Goal: Task Accomplishment & Management: Complete application form

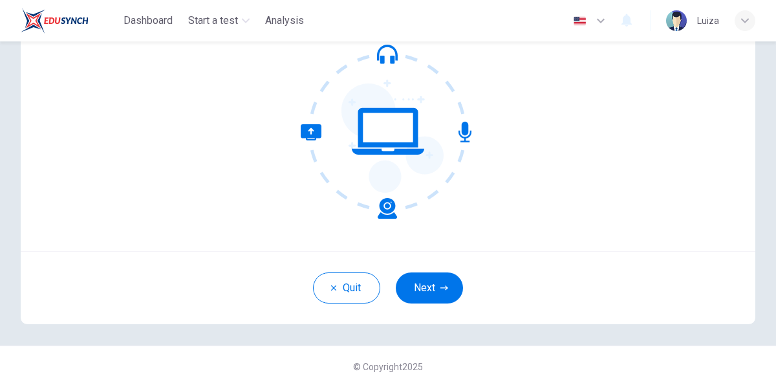
scroll to position [129, 0]
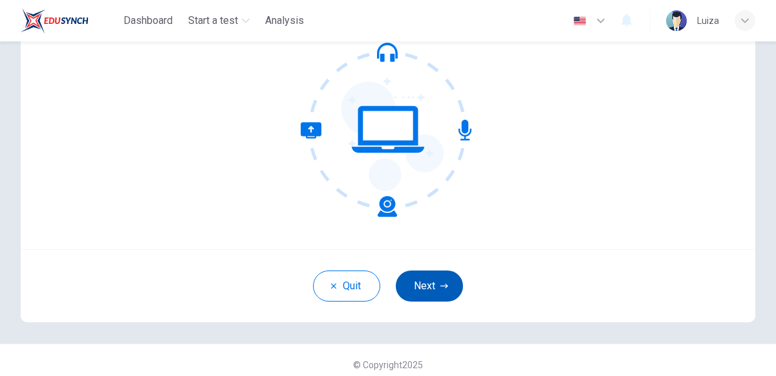
click at [443, 285] on icon "button" at bounding box center [444, 285] width 8 height 5
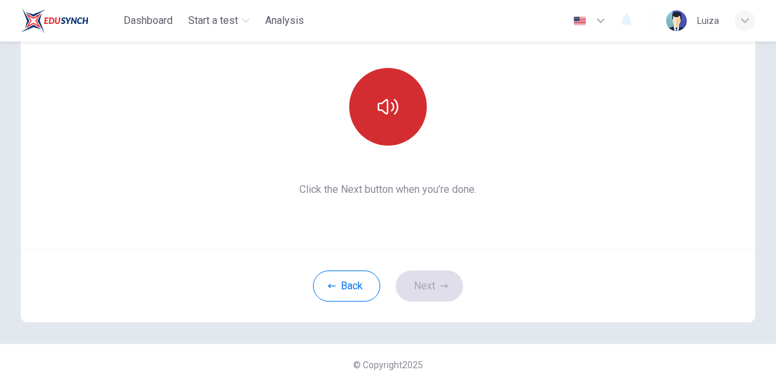
click at [398, 109] on icon "button" at bounding box center [388, 106] width 21 height 21
click at [393, 107] on icon "button" at bounding box center [388, 107] width 21 height 16
click at [444, 285] on icon "button" at bounding box center [444, 285] width 8 height 5
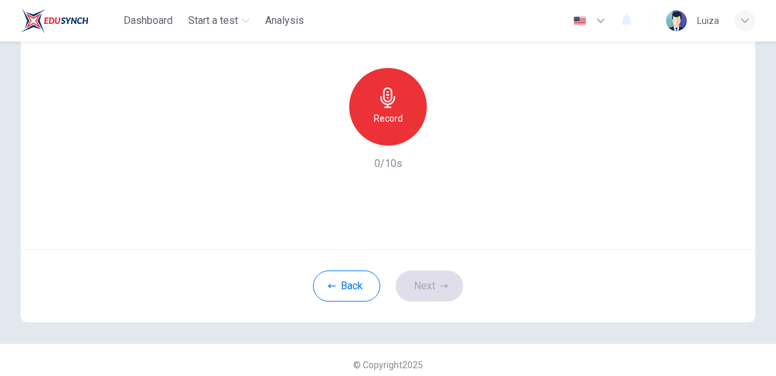
click at [391, 101] on icon "button" at bounding box center [388, 97] width 21 height 21
click at [442, 285] on icon "button" at bounding box center [444, 285] width 8 height 5
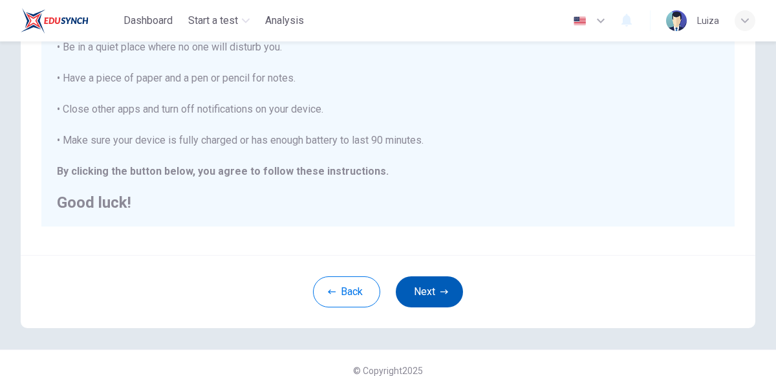
scroll to position [291, 0]
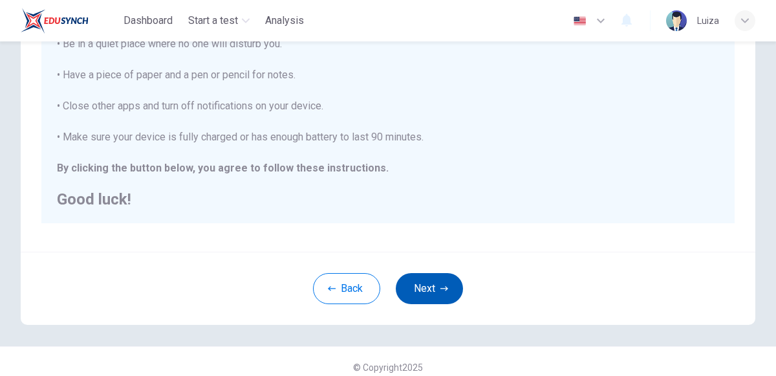
click at [444, 288] on icon "button" at bounding box center [444, 288] width 8 height 5
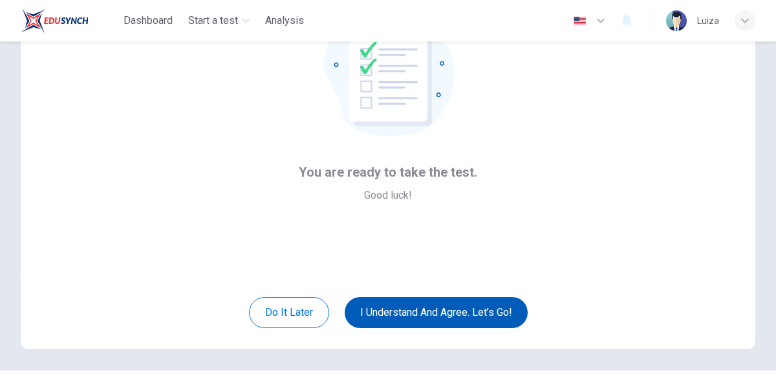
scroll to position [105, 0]
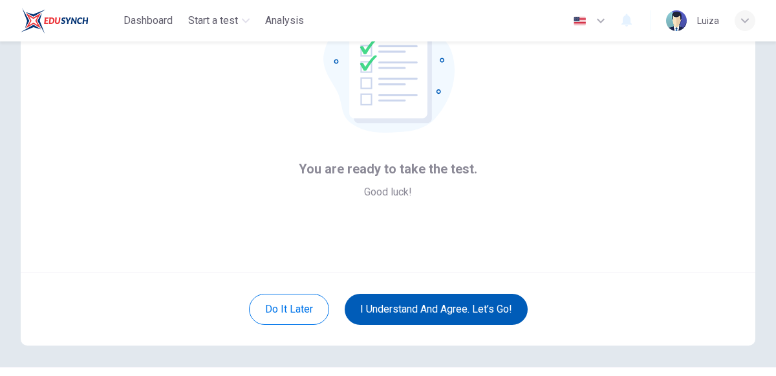
click at [468, 306] on button "I understand and agree. Let’s go!" at bounding box center [436, 309] width 183 height 31
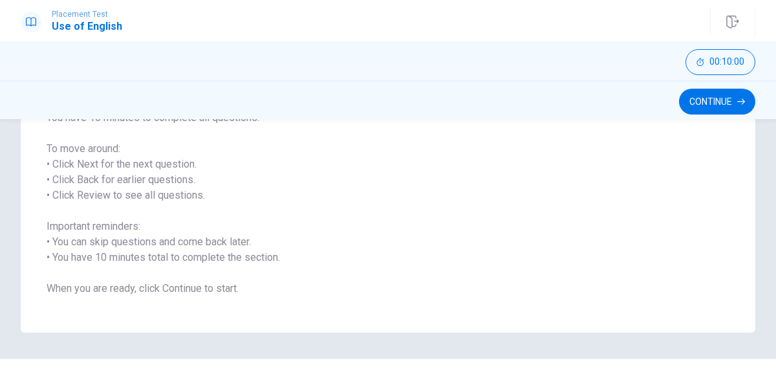
scroll to position [180, 0]
click at [724, 103] on button "Continue" at bounding box center [717, 102] width 76 height 26
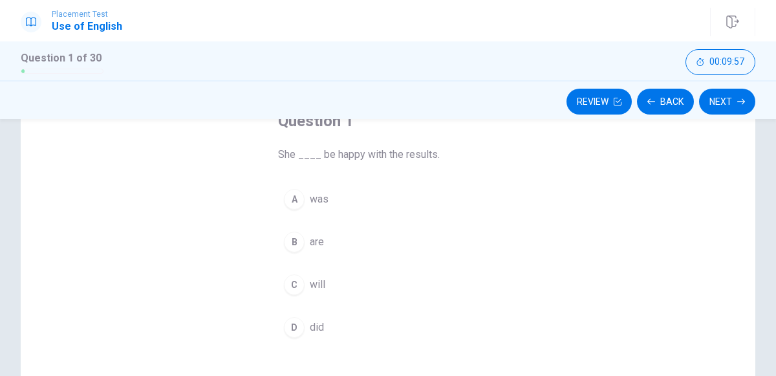
scroll to position [87, 0]
click at [296, 202] on div "A" at bounding box center [294, 199] width 21 height 21
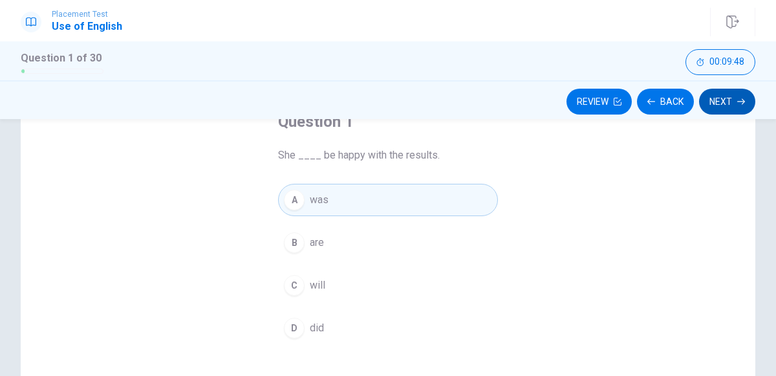
click at [739, 101] on icon "button" at bounding box center [741, 102] width 8 height 6
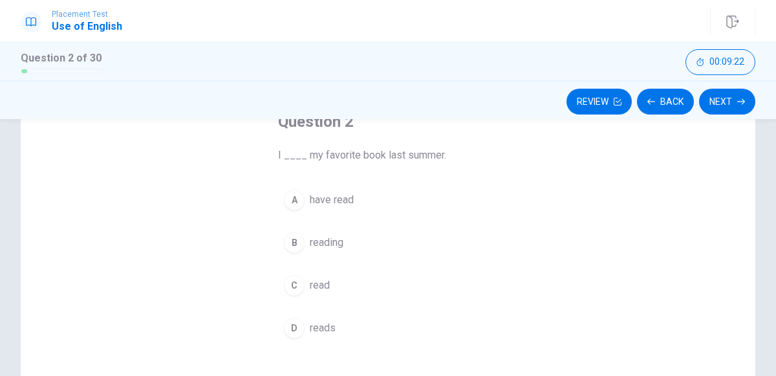
click at [320, 283] on span "read" at bounding box center [320, 285] width 20 height 16
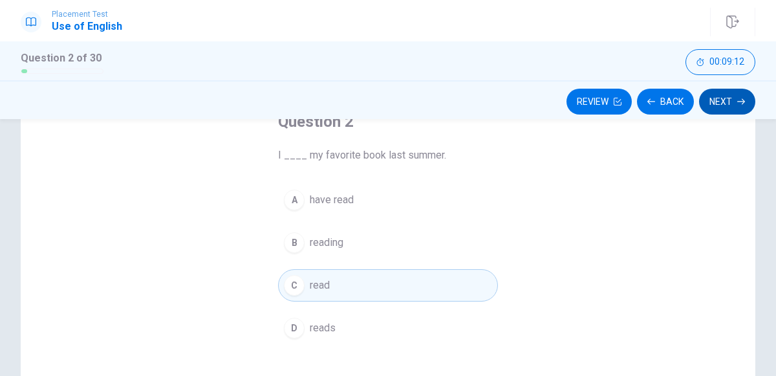
click at [741, 101] on icon "button" at bounding box center [741, 102] width 8 height 6
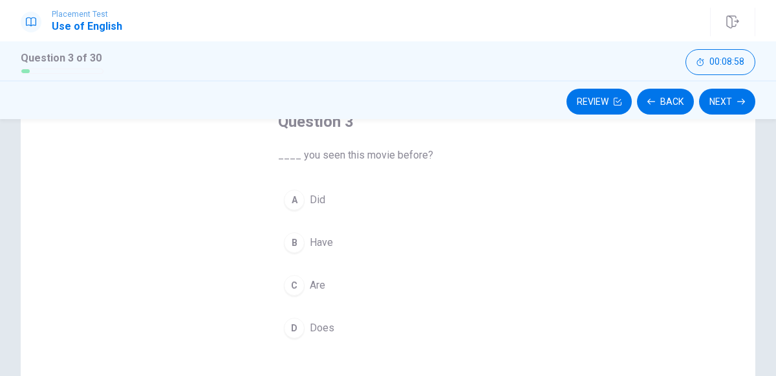
click at [359, 234] on button "B Have" at bounding box center [388, 242] width 220 height 32
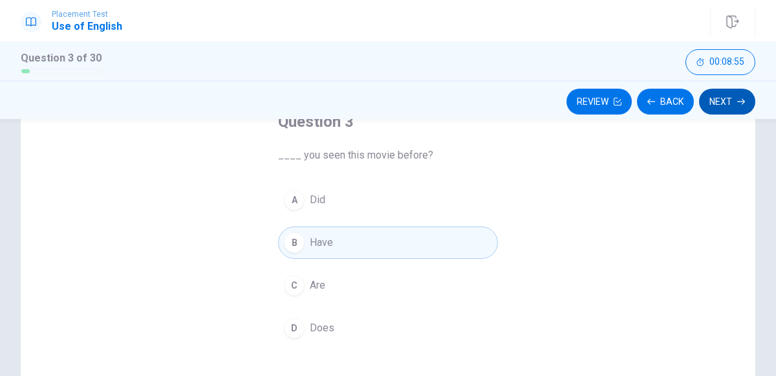
click at [727, 101] on button "Next" at bounding box center [727, 102] width 56 height 26
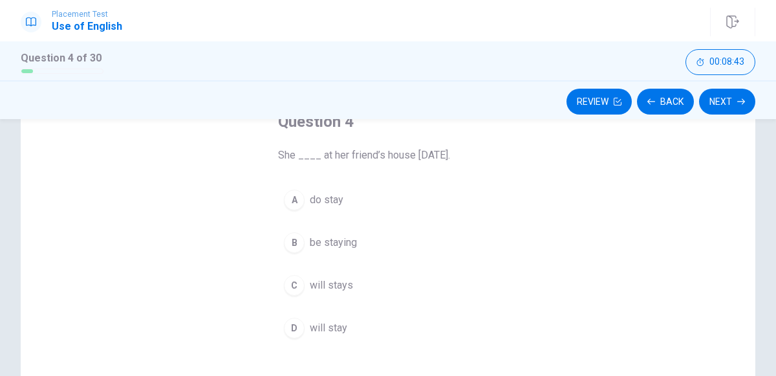
click at [345, 325] on span "will stay" at bounding box center [329, 328] width 38 height 16
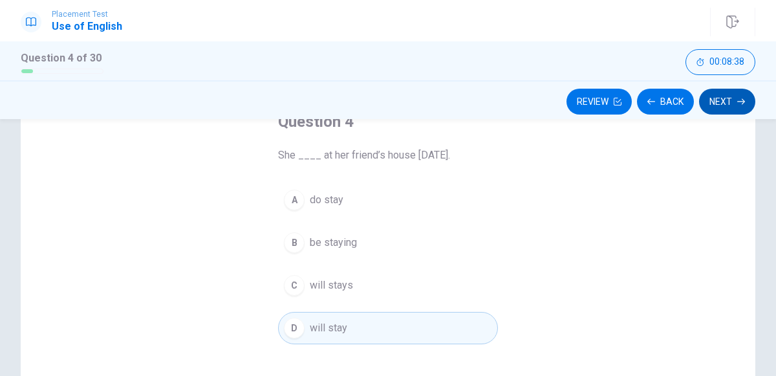
click at [725, 106] on button "Next" at bounding box center [727, 102] width 56 height 26
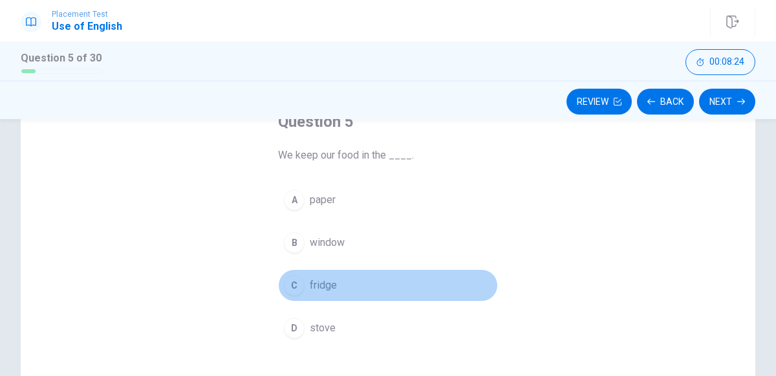
click at [389, 286] on button "C fridge" at bounding box center [388, 285] width 220 height 32
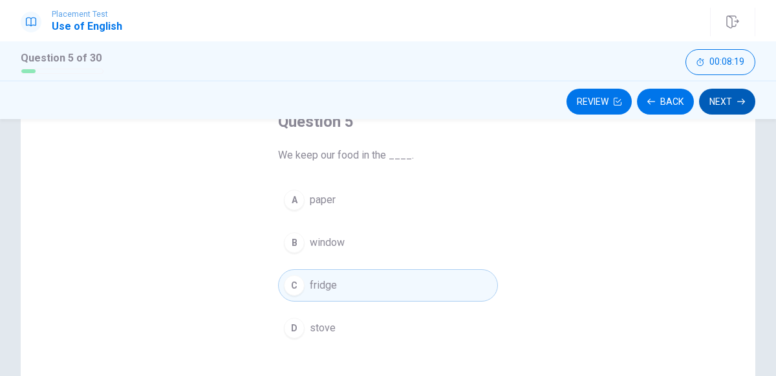
click at [739, 102] on icon "button" at bounding box center [741, 102] width 8 height 8
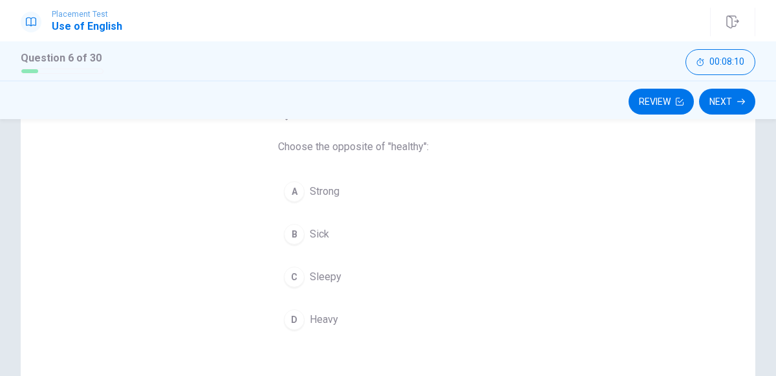
scroll to position [94, 0]
click at [322, 235] on span "Sick" at bounding box center [319, 236] width 19 height 16
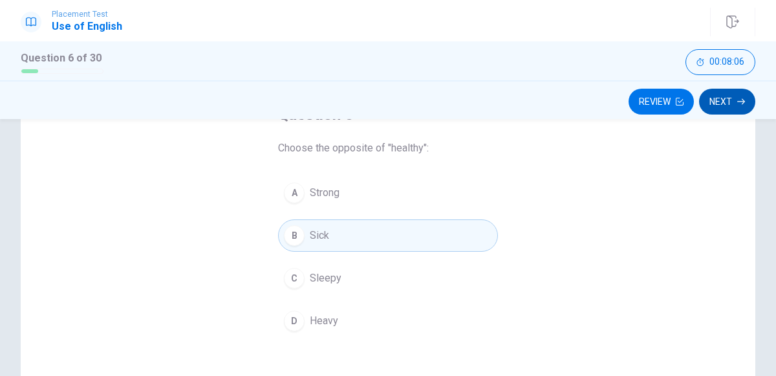
click at [740, 101] on icon "button" at bounding box center [741, 102] width 8 height 6
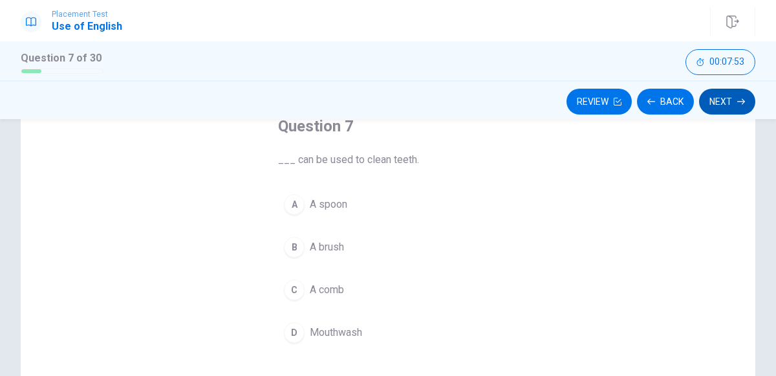
scroll to position [85, 0]
click at [341, 238] on span "A brush" at bounding box center [327, 245] width 34 height 16
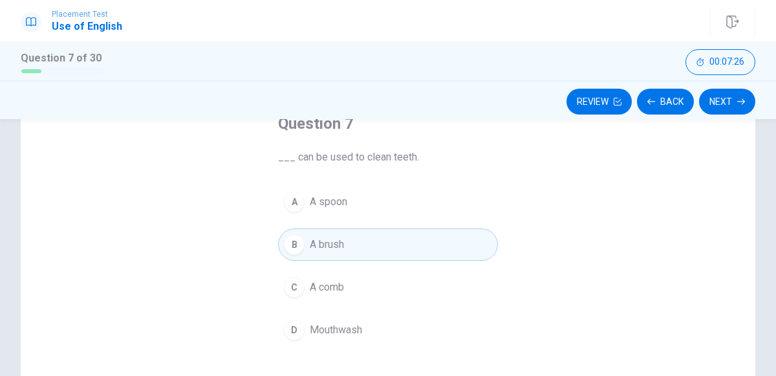
click at [389, 323] on button "D Mouthwash" at bounding box center [388, 330] width 220 height 32
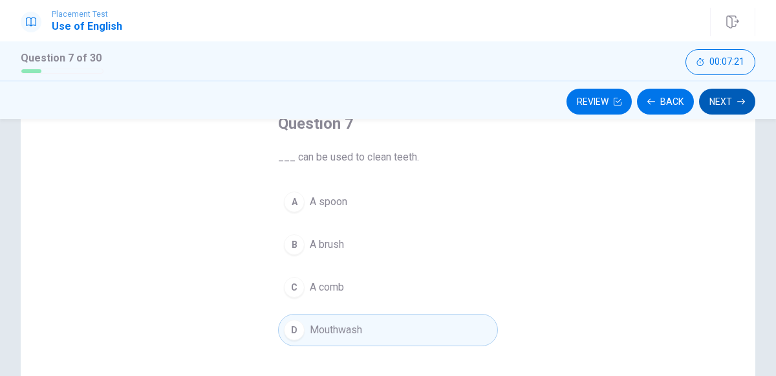
click at [740, 101] on icon "button" at bounding box center [741, 102] width 8 height 6
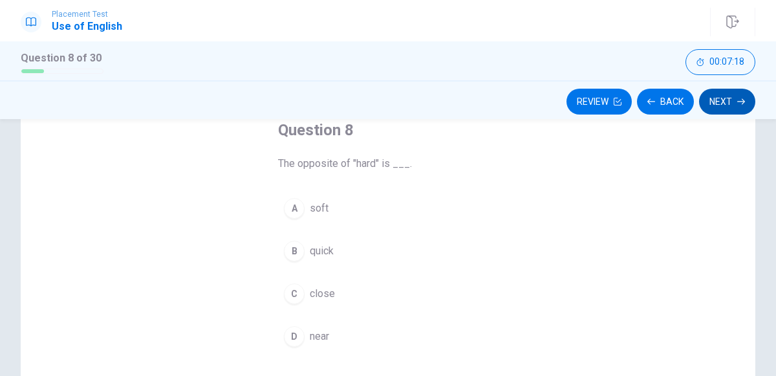
scroll to position [81, 0]
click at [315, 203] on span "soft" at bounding box center [319, 206] width 19 height 16
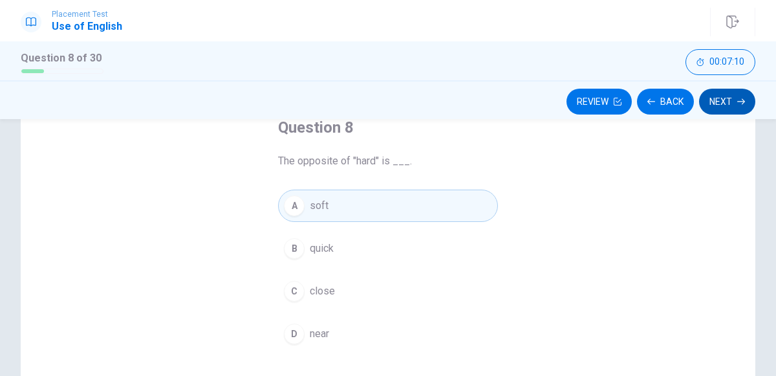
click at [741, 101] on icon "button" at bounding box center [741, 102] width 8 height 6
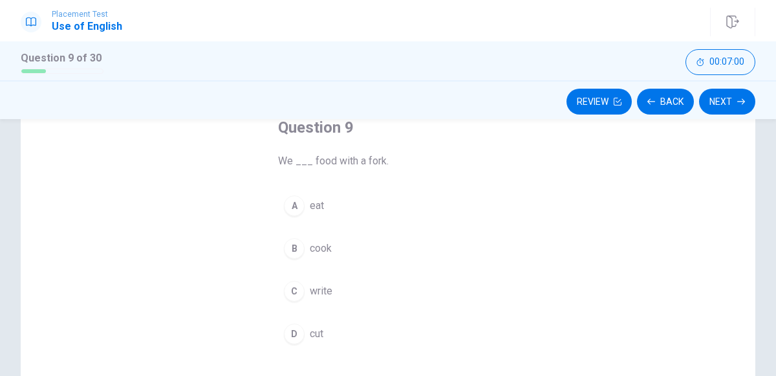
click at [347, 207] on button "A eat" at bounding box center [388, 205] width 220 height 32
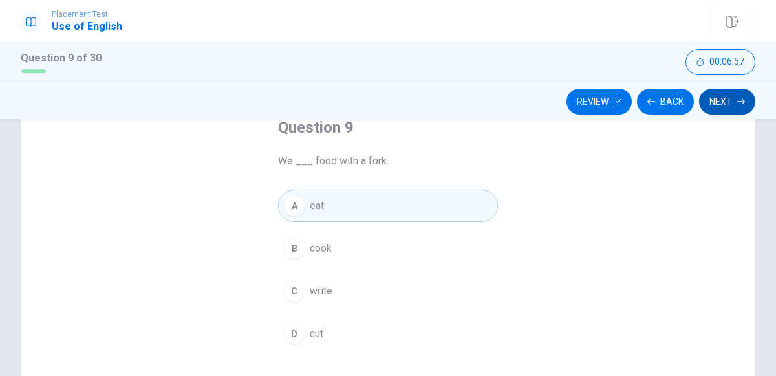
click at [740, 100] on icon "button" at bounding box center [741, 102] width 8 height 8
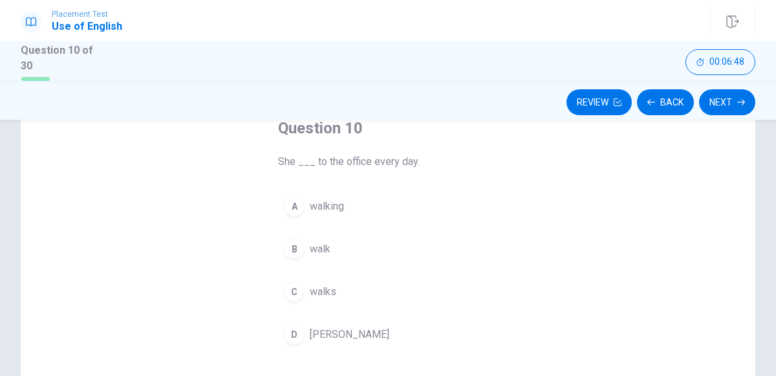
click at [373, 287] on button "C walks" at bounding box center [388, 291] width 220 height 32
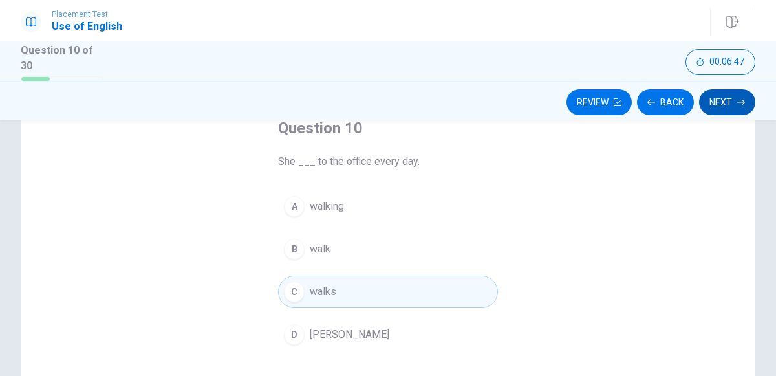
click at [740, 101] on icon "button" at bounding box center [741, 102] width 8 height 6
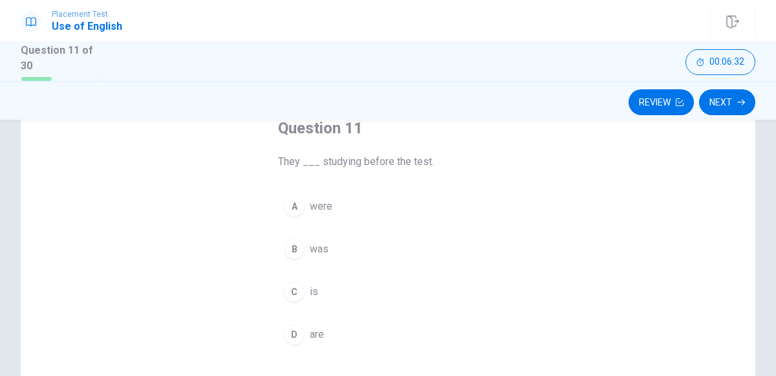
click at [396, 208] on button "A were" at bounding box center [388, 206] width 220 height 32
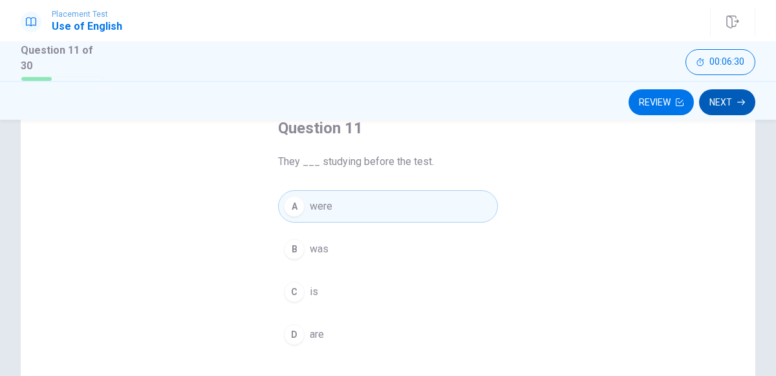
click at [740, 102] on icon "button" at bounding box center [741, 102] width 8 height 8
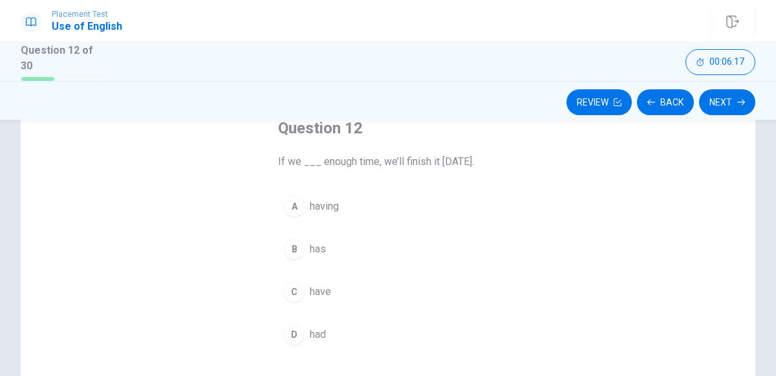
click at [350, 288] on button "C have" at bounding box center [388, 291] width 220 height 32
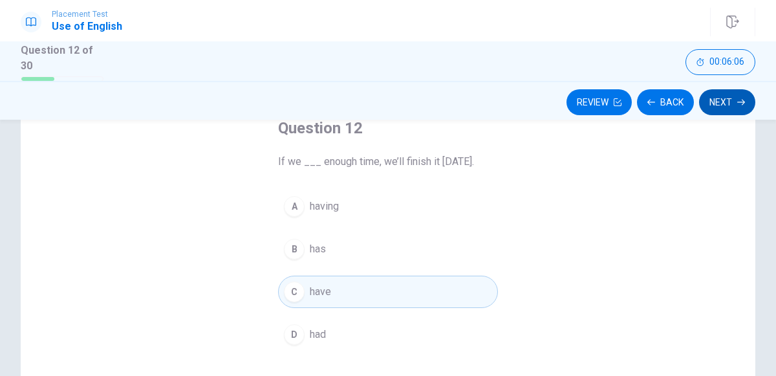
click at [724, 111] on button "Next" at bounding box center [727, 102] width 56 height 26
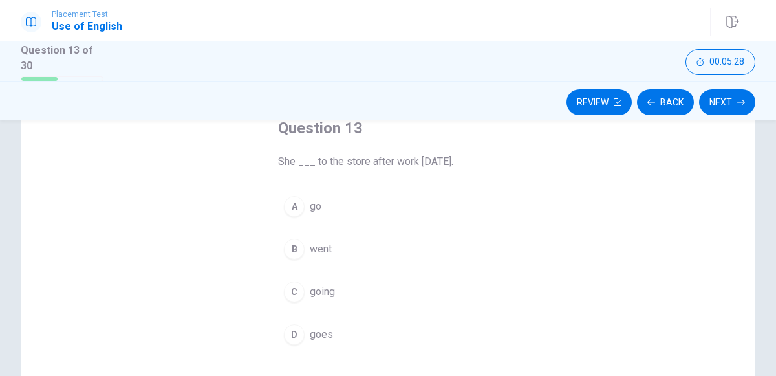
click at [378, 243] on button "B went" at bounding box center [388, 249] width 220 height 32
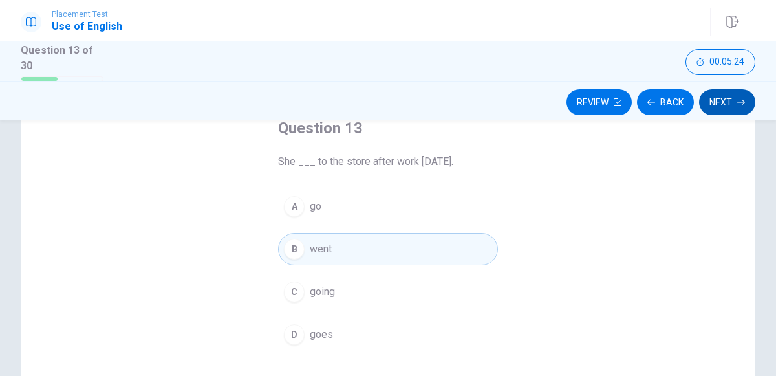
click at [741, 101] on icon "button" at bounding box center [741, 102] width 8 height 6
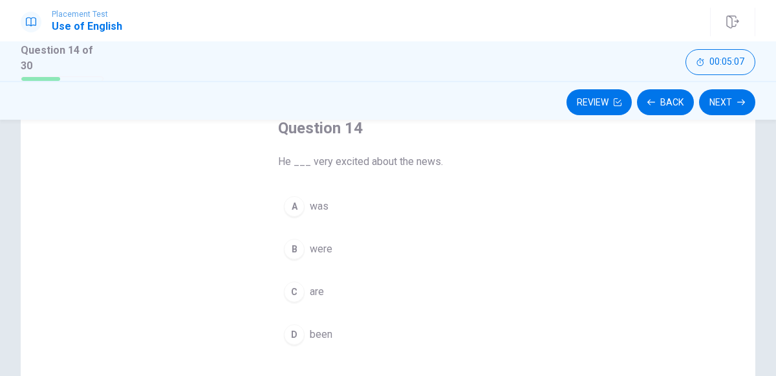
click at [345, 326] on button "D been" at bounding box center [388, 334] width 220 height 32
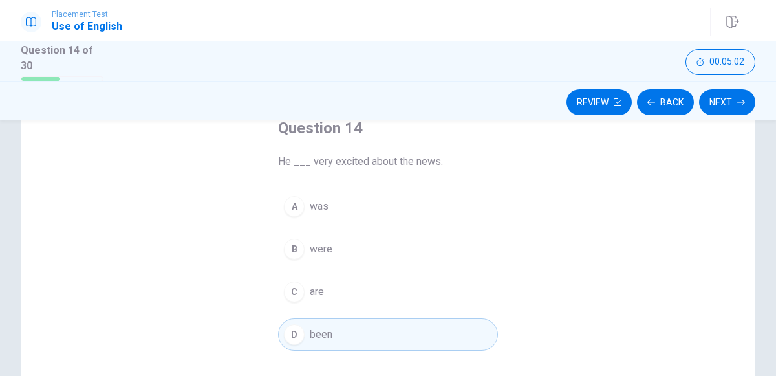
click at [342, 249] on button "B were" at bounding box center [388, 249] width 220 height 32
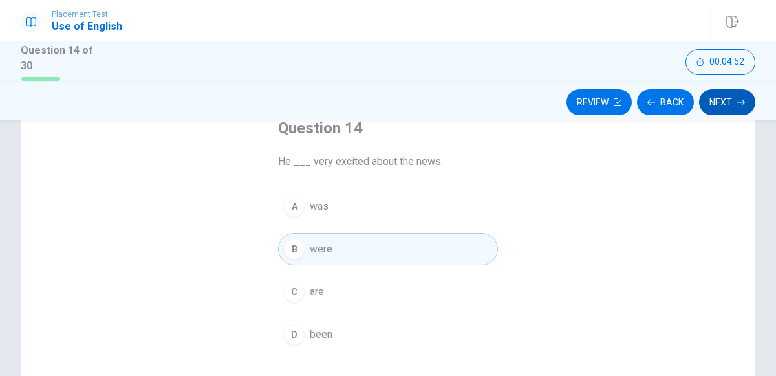
click at [741, 101] on icon "button" at bounding box center [741, 102] width 8 height 6
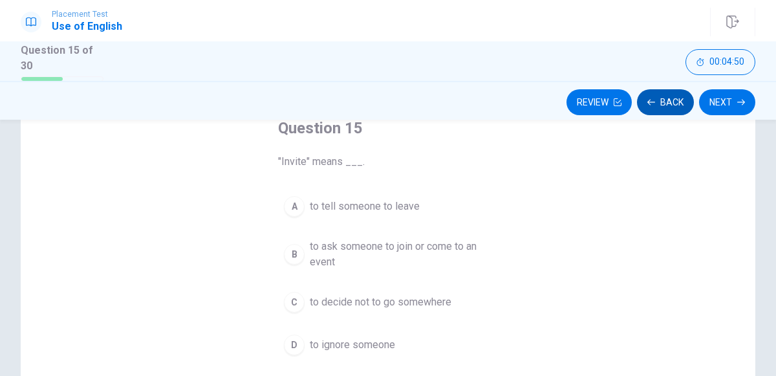
click at [655, 102] on icon "button" at bounding box center [651, 102] width 8 height 8
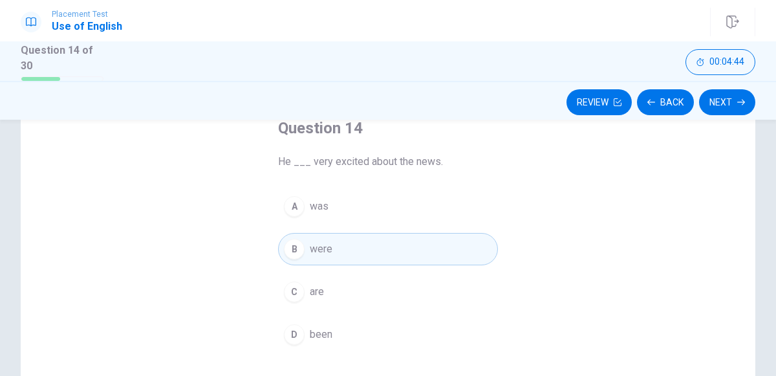
click at [366, 204] on button "A was" at bounding box center [388, 206] width 220 height 32
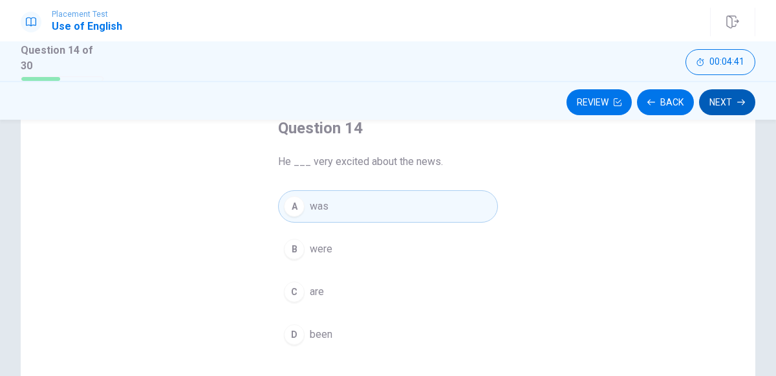
click at [740, 102] on icon "button" at bounding box center [741, 102] width 8 height 8
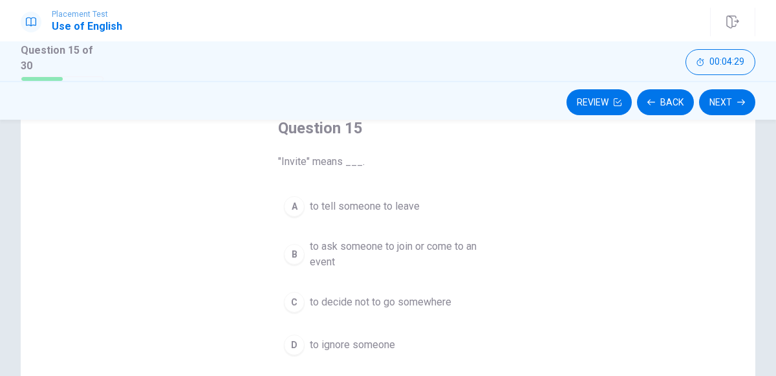
click at [464, 252] on span "to ask someone to join or come to an event" at bounding box center [401, 254] width 182 height 31
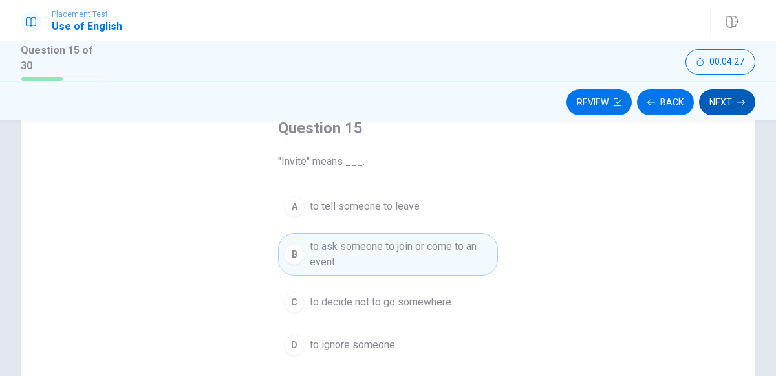
click at [741, 103] on icon "button" at bounding box center [741, 102] width 8 height 8
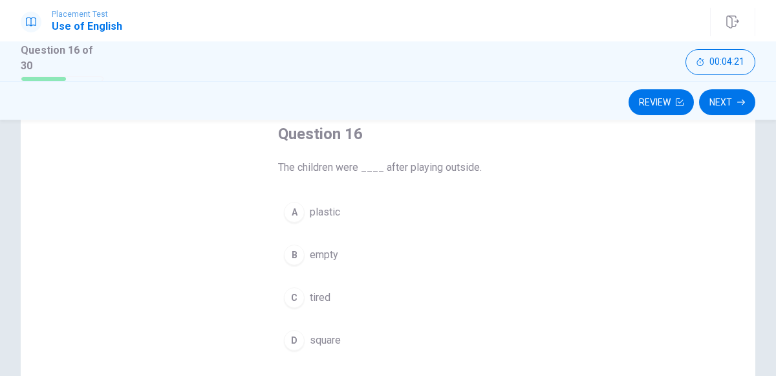
scroll to position [76, 0]
click at [343, 292] on button "C tired" at bounding box center [388, 297] width 220 height 32
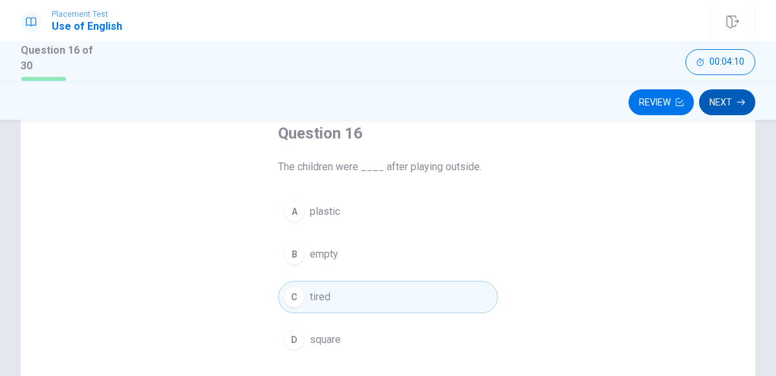
click at [740, 101] on icon "button" at bounding box center [741, 102] width 8 height 8
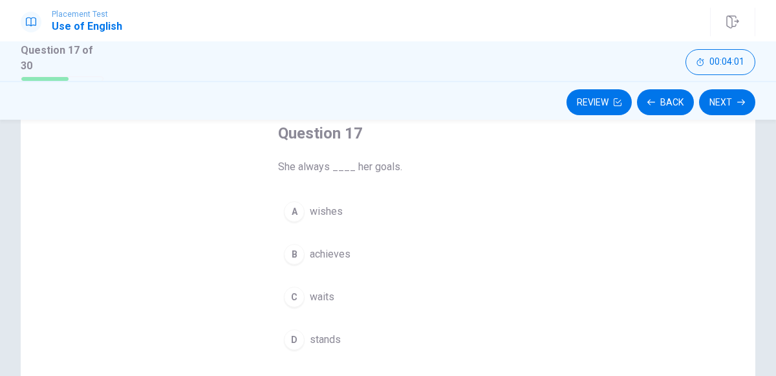
click at [374, 255] on button "B achieves" at bounding box center [388, 254] width 220 height 32
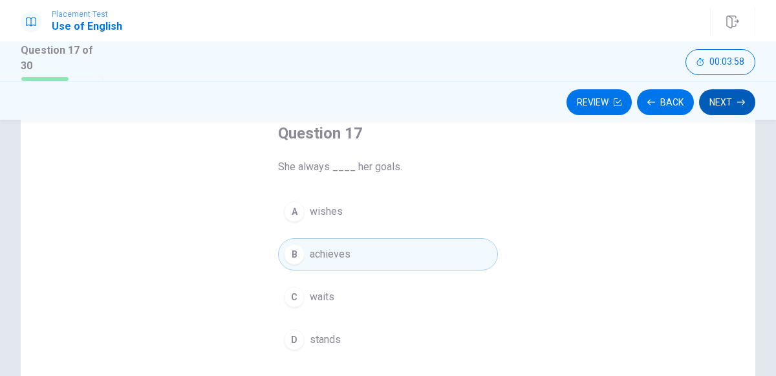
click at [741, 102] on icon "button" at bounding box center [741, 102] width 8 height 8
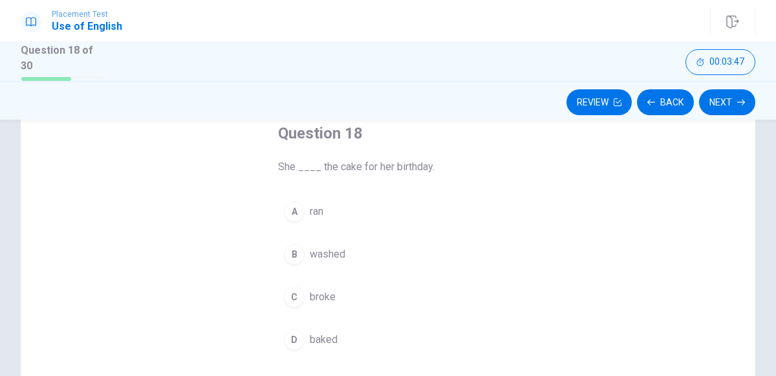
click at [336, 336] on span "baked" at bounding box center [324, 340] width 28 height 16
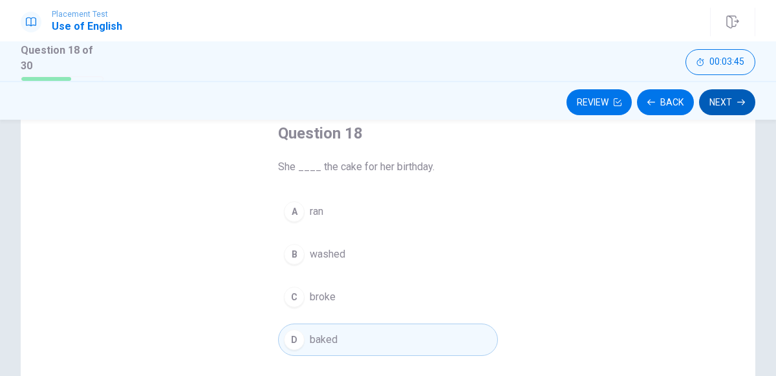
click at [728, 111] on button "Next" at bounding box center [727, 102] width 56 height 26
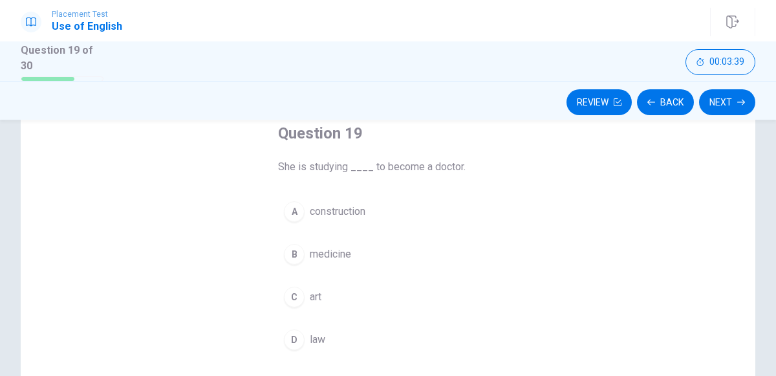
click at [374, 246] on button "B medicine" at bounding box center [388, 254] width 220 height 32
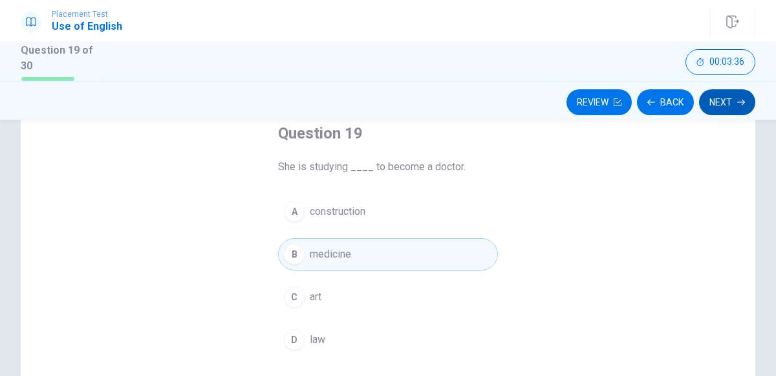
click at [741, 101] on icon "button" at bounding box center [741, 102] width 8 height 6
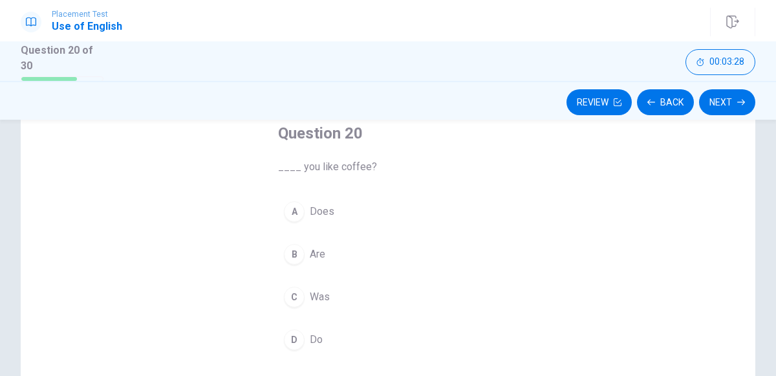
click at [333, 330] on button "D Do" at bounding box center [388, 339] width 220 height 32
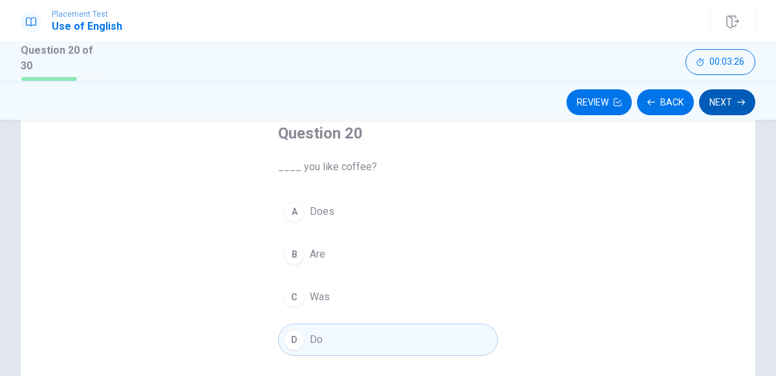
click at [726, 104] on button "Next" at bounding box center [727, 102] width 56 height 26
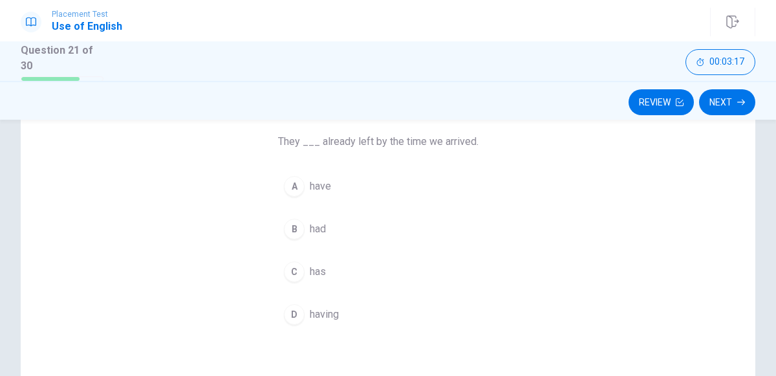
scroll to position [100, 0]
click at [365, 231] on button "B had" at bounding box center [388, 229] width 220 height 32
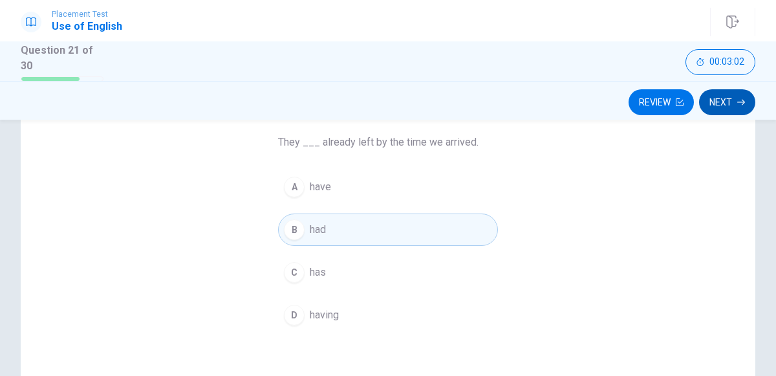
click at [740, 105] on icon "button" at bounding box center [741, 102] width 8 height 8
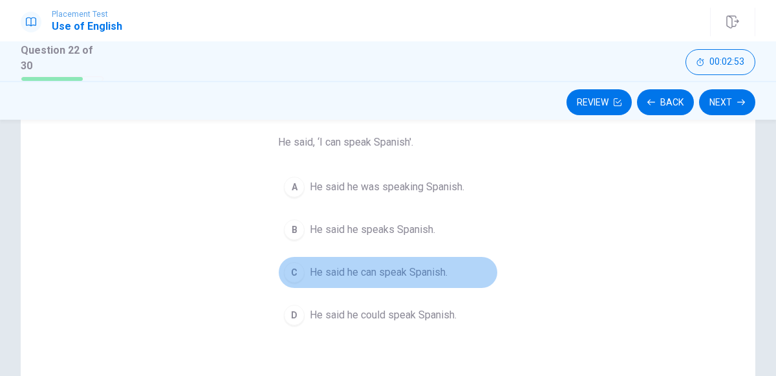
click at [407, 275] on span "He said he can speak Spanish." at bounding box center [379, 272] width 138 height 16
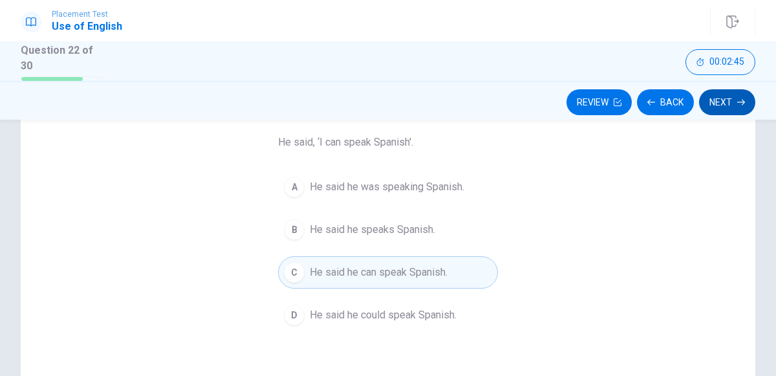
click at [744, 103] on icon "button" at bounding box center [741, 102] width 8 height 8
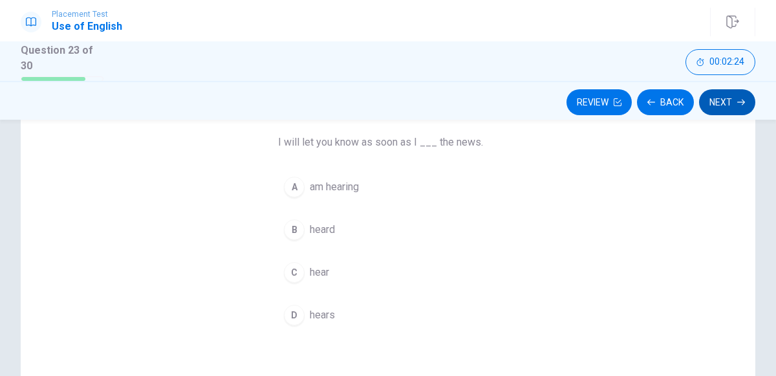
click at [739, 103] on icon "button" at bounding box center [741, 102] width 8 height 8
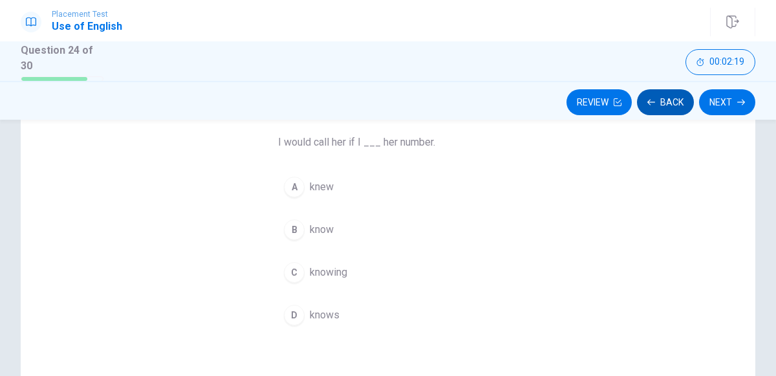
click at [673, 106] on button "Back" at bounding box center [665, 102] width 57 height 26
click at [346, 270] on button "C hear" at bounding box center [388, 272] width 220 height 32
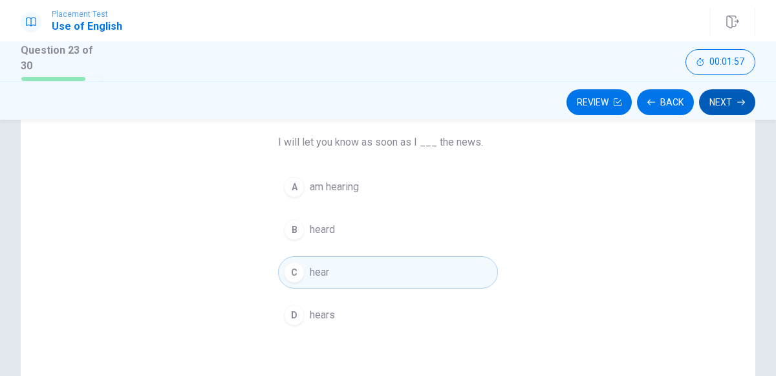
click at [737, 112] on button "Next" at bounding box center [727, 102] width 56 height 26
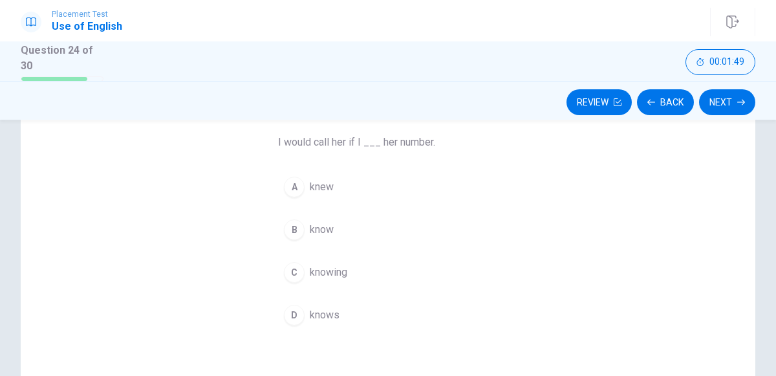
click at [391, 188] on button "A knew" at bounding box center [388, 187] width 220 height 32
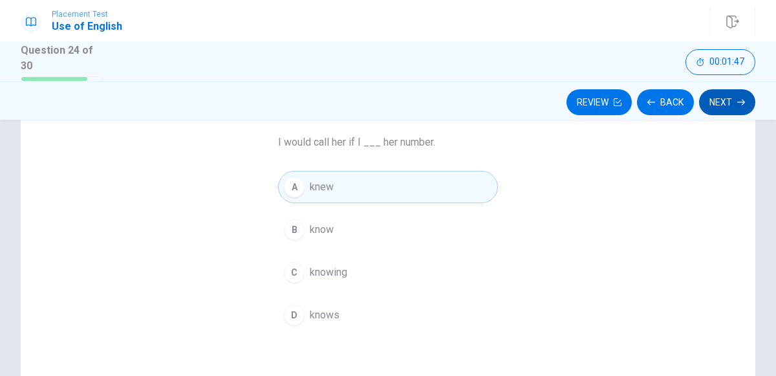
click at [741, 103] on icon "button" at bounding box center [741, 102] width 8 height 8
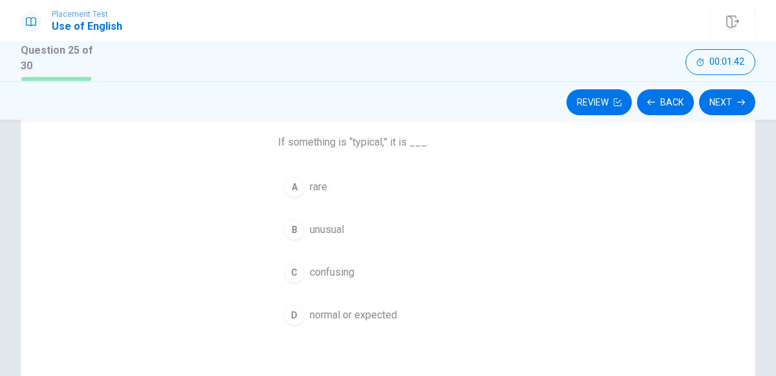
click at [417, 310] on button "D normal or expected" at bounding box center [388, 315] width 220 height 32
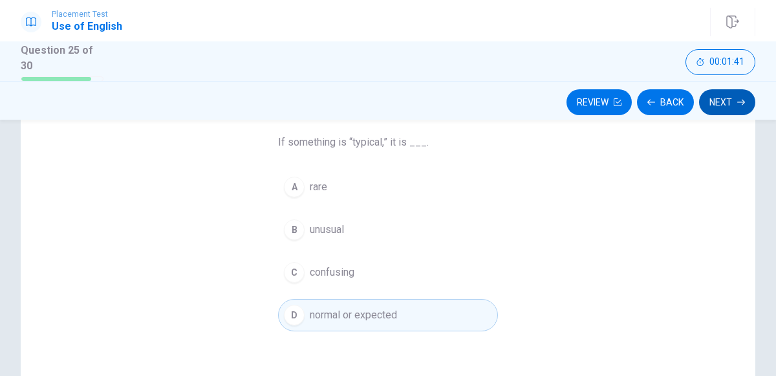
click at [741, 102] on icon "button" at bounding box center [741, 102] width 8 height 8
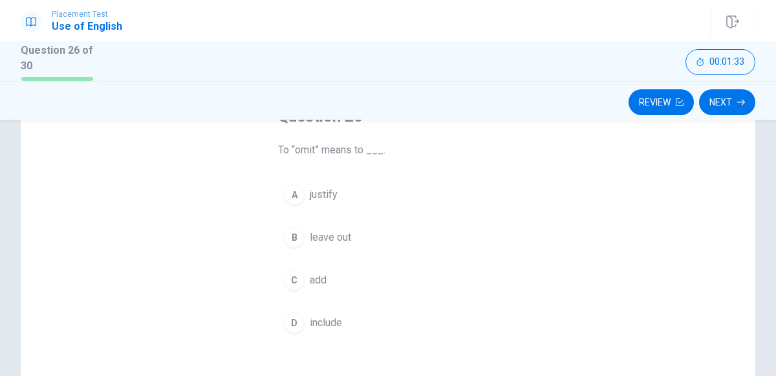
scroll to position [96, 0]
click at [377, 193] on button "A justify" at bounding box center [388, 191] width 220 height 32
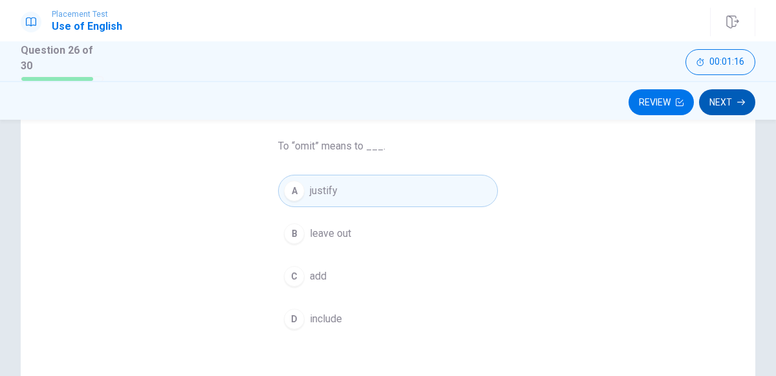
click at [740, 103] on icon "button" at bounding box center [741, 102] width 8 height 8
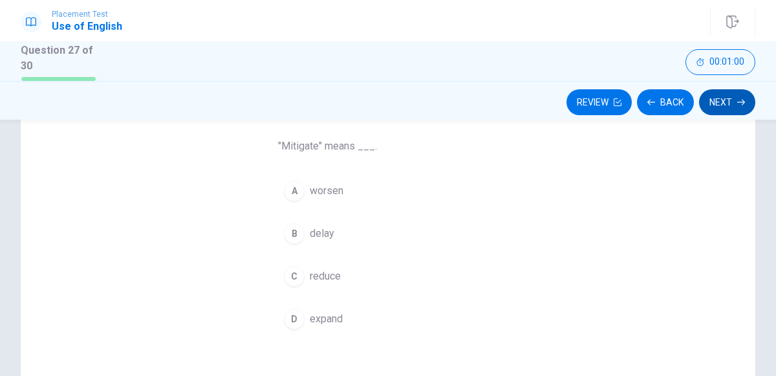
click at [739, 101] on icon "button" at bounding box center [741, 102] width 8 height 6
click at [360, 228] on button "B watch" at bounding box center [388, 233] width 220 height 32
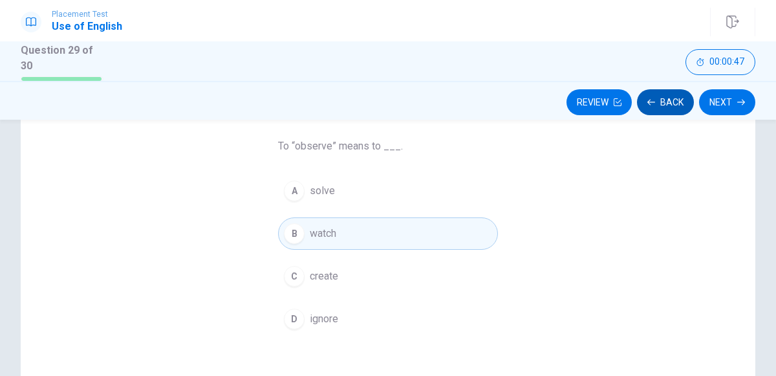
click at [673, 109] on button "Back" at bounding box center [665, 102] width 57 height 26
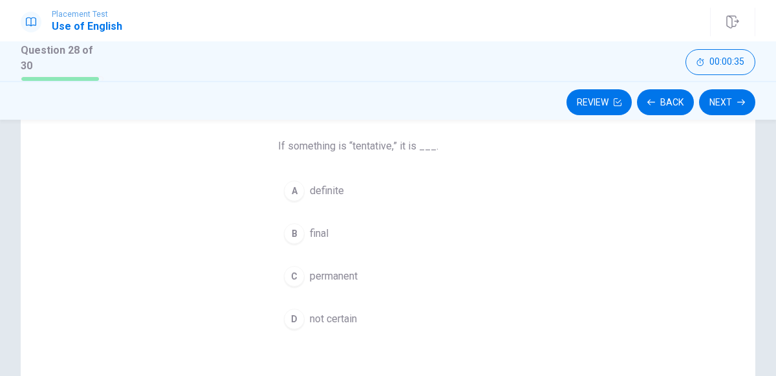
click at [372, 193] on button "A definite" at bounding box center [388, 191] width 220 height 32
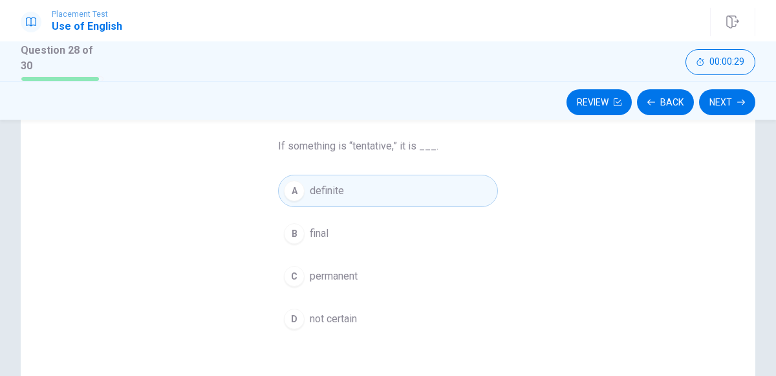
click at [374, 317] on button "D not certain" at bounding box center [388, 319] width 220 height 32
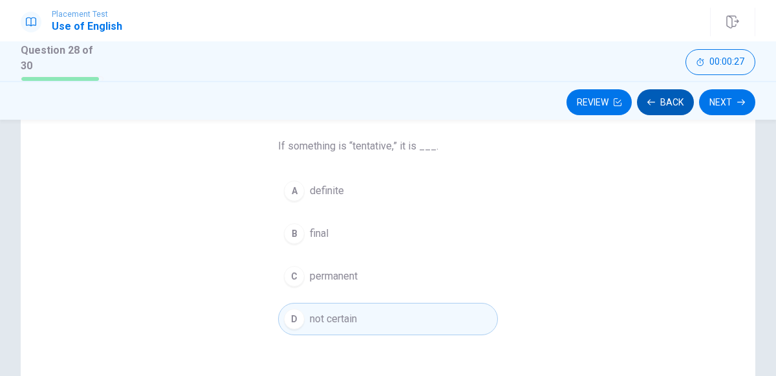
click at [667, 106] on button "Back" at bounding box center [665, 102] width 57 height 26
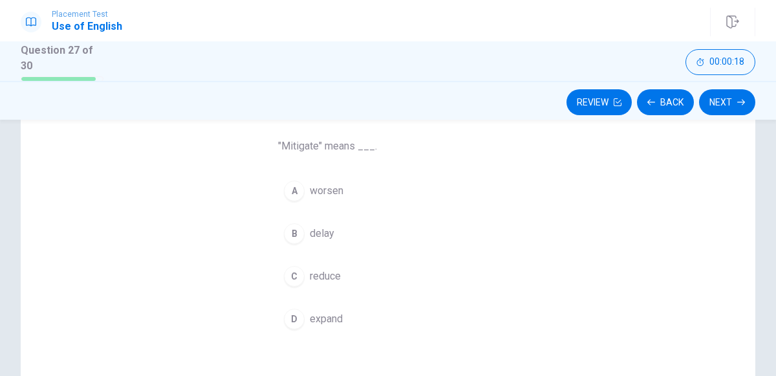
click at [361, 232] on button "B delay" at bounding box center [388, 233] width 220 height 32
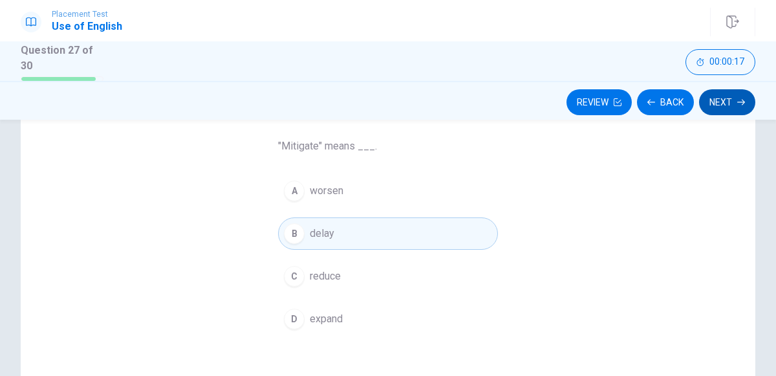
click at [741, 103] on icon "button" at bounding box center [741, 102] width 8 height 8
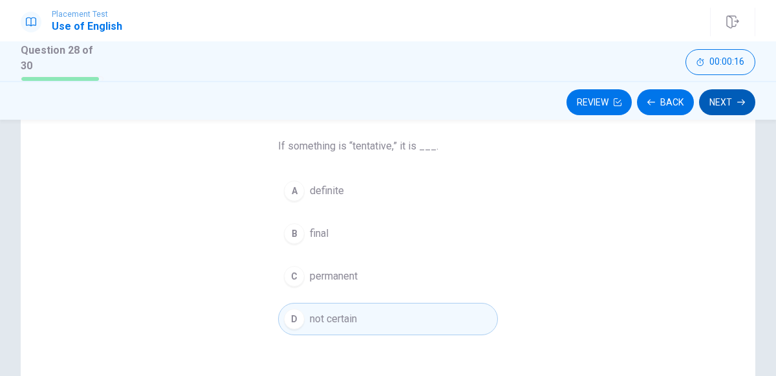
click at [741, 105] on icon "button" at bounding box center [741, 102] width 8 height 8
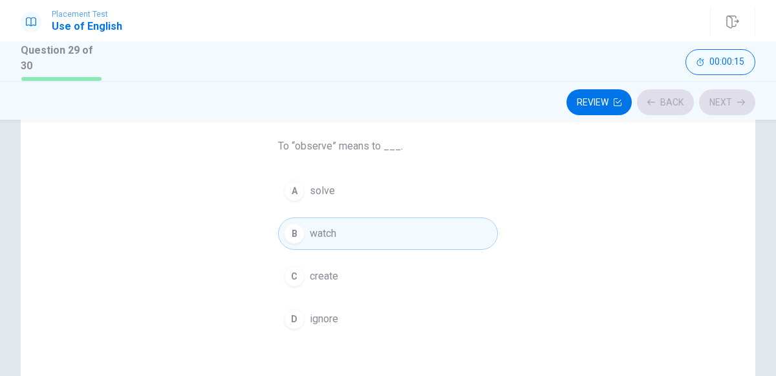
click at [737, 114] on div "Review Back Next" at bounding box center [388, 100] width 776 height 39
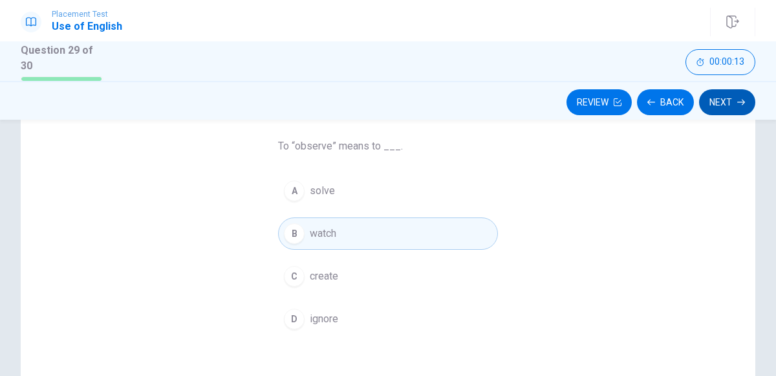
click at [741, 101] on icon "button" at bounding box center [741, 102] width 8 height 6
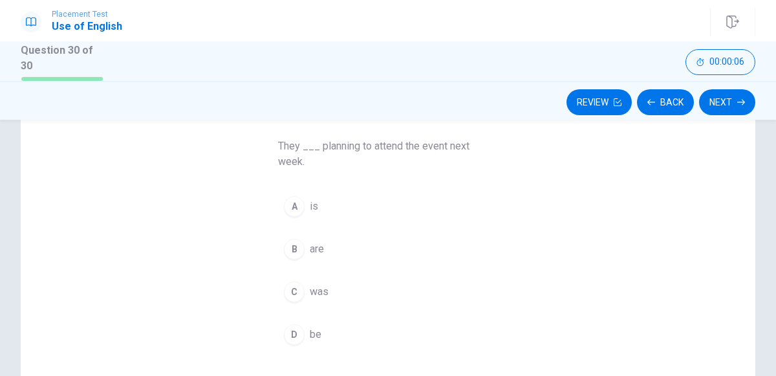
click at [341, 290] on button "C was" at bounding box center [388, 291] width 220 height 32
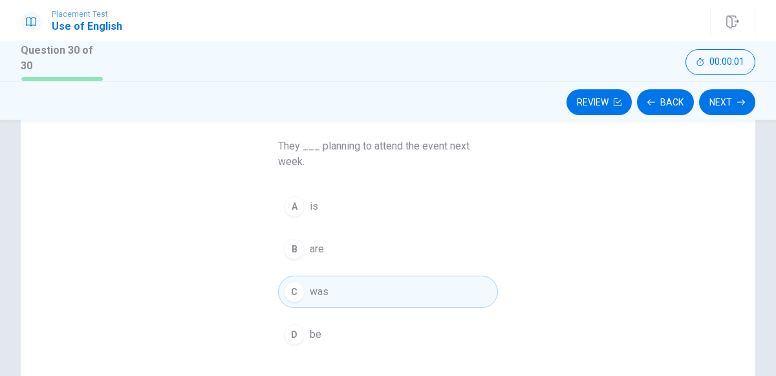
click at [345, 244] on button "B are" at bounding box center [388, 249] width 220 height 32
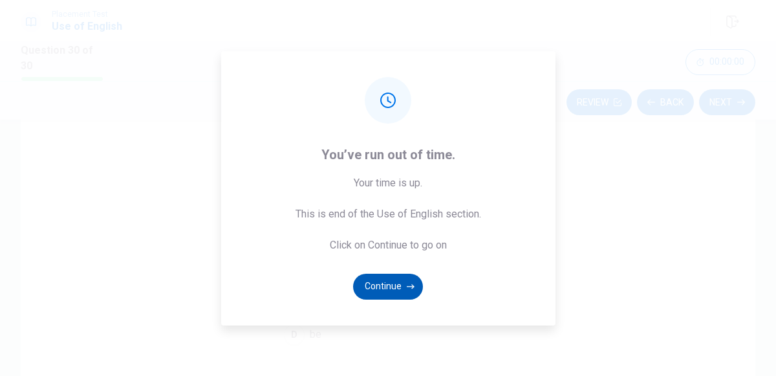
click at [409, 286] on icon "button" at bounding box center [411, 286] width 8 height 5
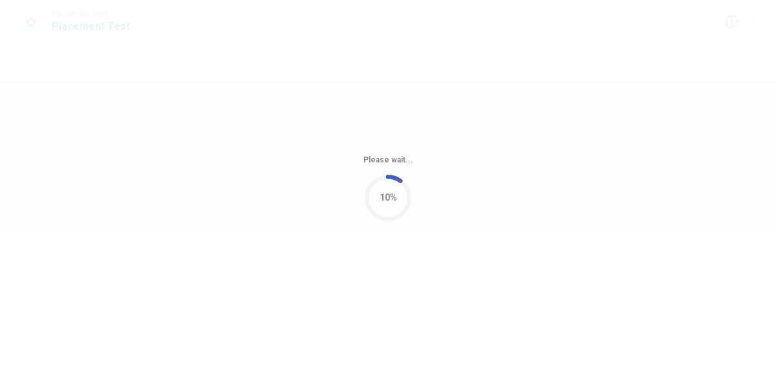
scroll to position [0, 0]
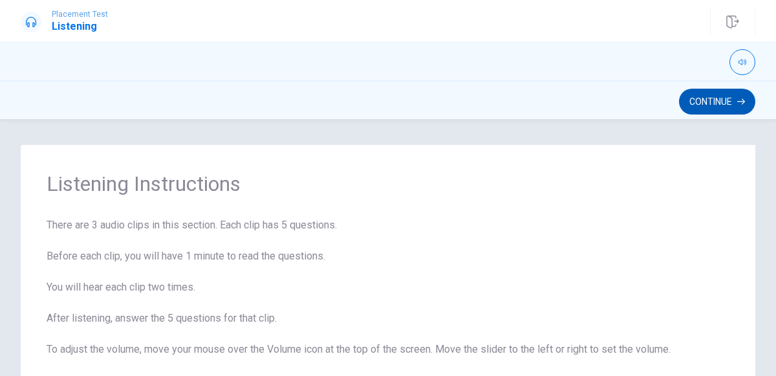
click at [739, 101] on icon "button" at bounding box center [741, 102] width 8 height 6
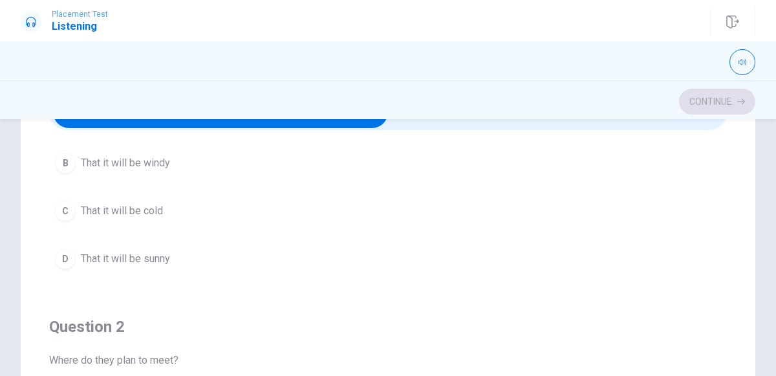
scroll to position [140, 0]
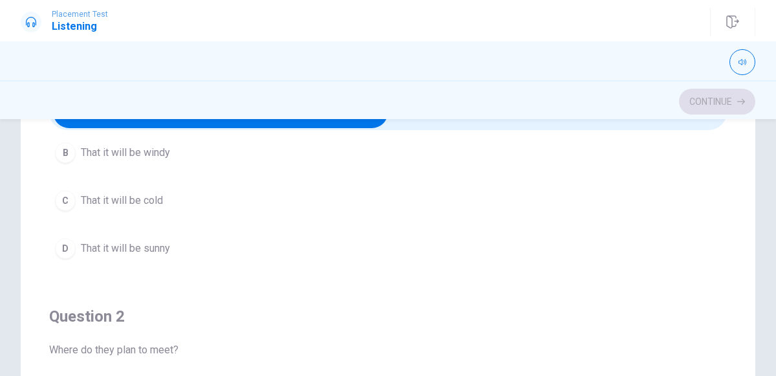
click at [223, 236] on button "D That it will be sunny" at bounding box center [388, 248] width 678 height 32
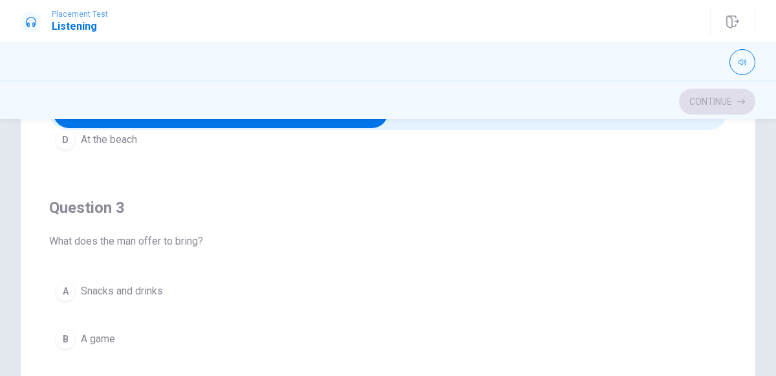
scroll to position [543, 0]
click at [250, 288] on button "A Snacks and drinks" at bounding box center [388, 291] width 678 height 32
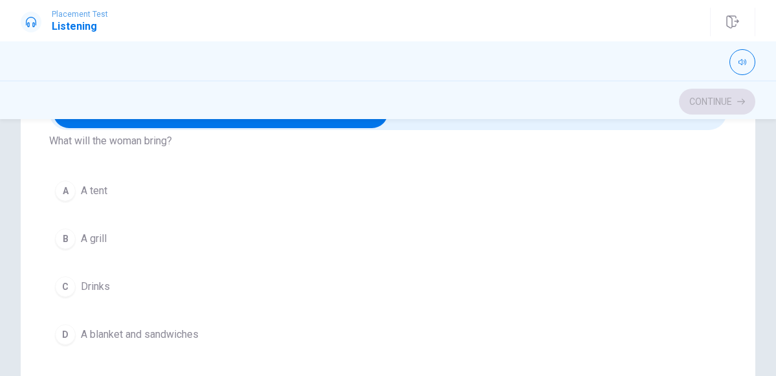
scroll to position [940, 0]
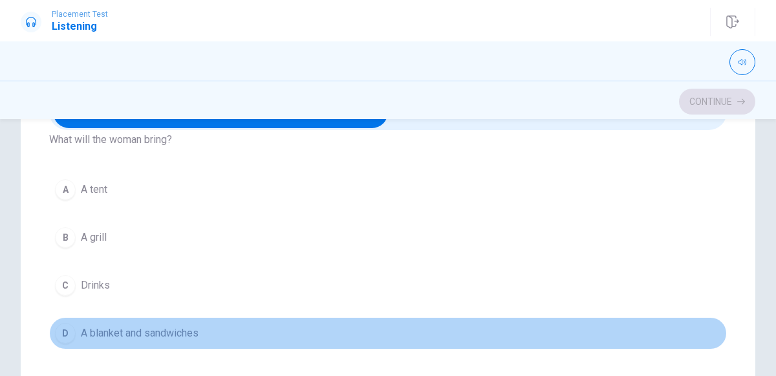
click at [244, 323] on button "D A blanket and sandwiches" at bounding box center [388, 333] width 678 height 32
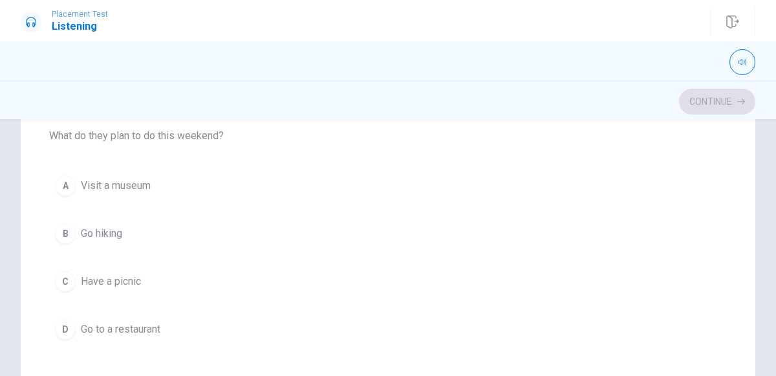
scroll to position [277, 0]
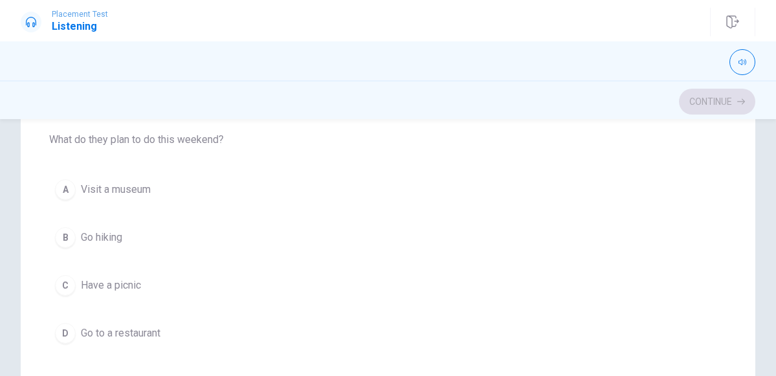
click at [228, 282] on button "C Have a picnic" at bounding box center [388, 285] width 678 height 32
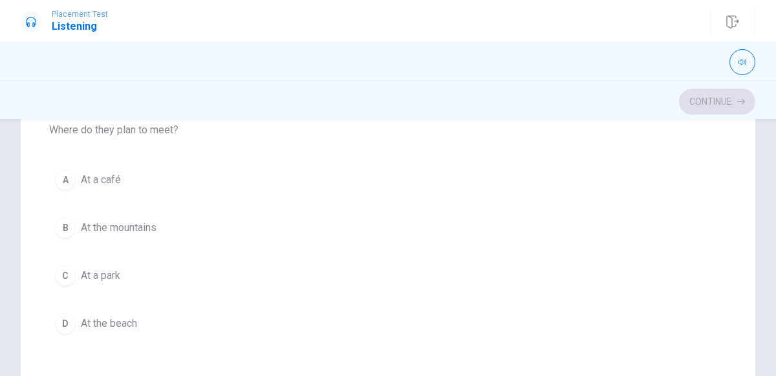
scroll to position [165, 0]
click at [115, 272] on span "At a park" at bounding box center [100, 273] width 39 height 16
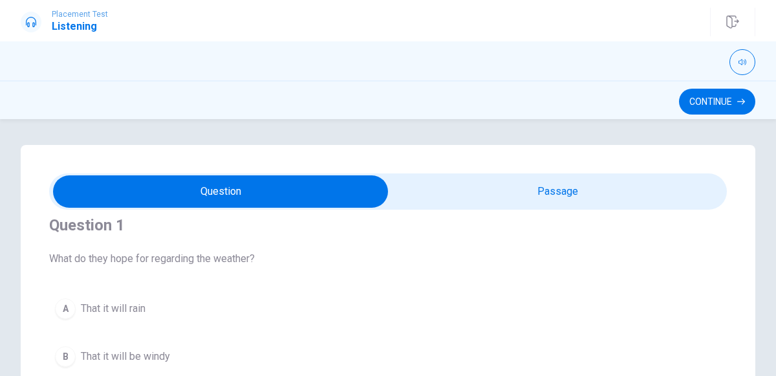
scroll to position [9, 0]
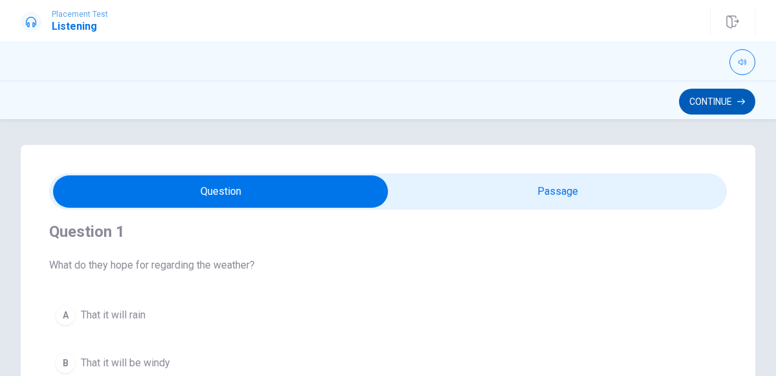
click at [740, 101] on icon "button" at bounding box center [741, 102] width 8 height 6
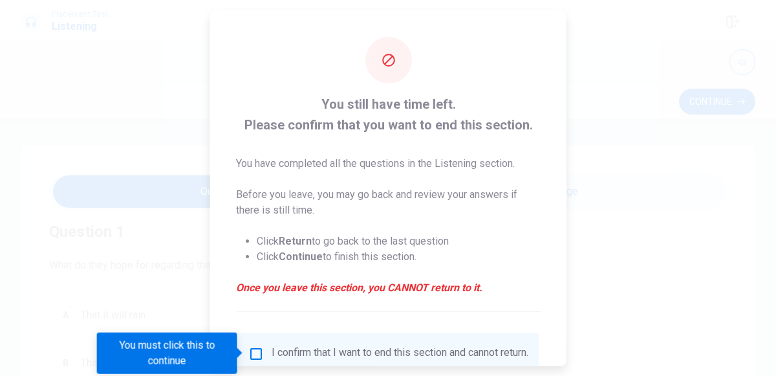
click at [621, 224] on div at bounding box center [388, 188] width 776 height 376
click at [142, 277] on div at bounding box center [388, 188] width 776 height 376
click at [390, 63] on icon at bounding box center [388, 60] width 16 height 16
click at [188, 352] on div "You must click this to continue" at bounding box center [167, 352] width 140 height 41
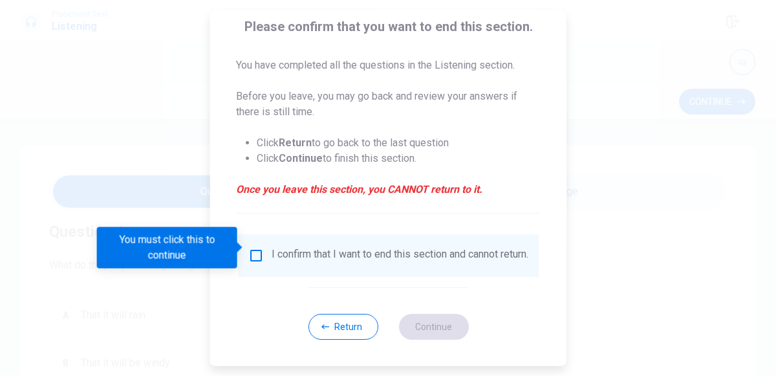
scroll to position [105, 0]
click at [352, 323] on button "Return" at bounding box center [343, 327] width 70 height 26
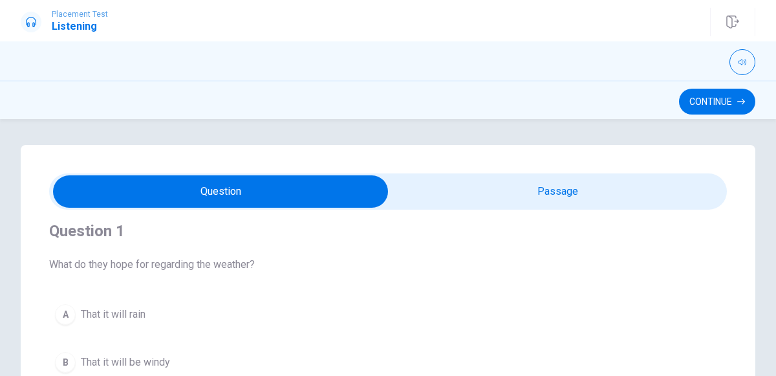
scroll to position [0, 0]
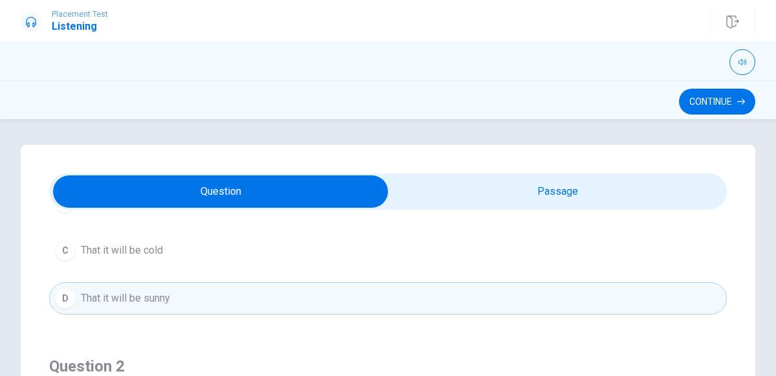
click at [499, 299] on button "D That it will be sunny" at bounding box center [388, 298] width 678 height 32
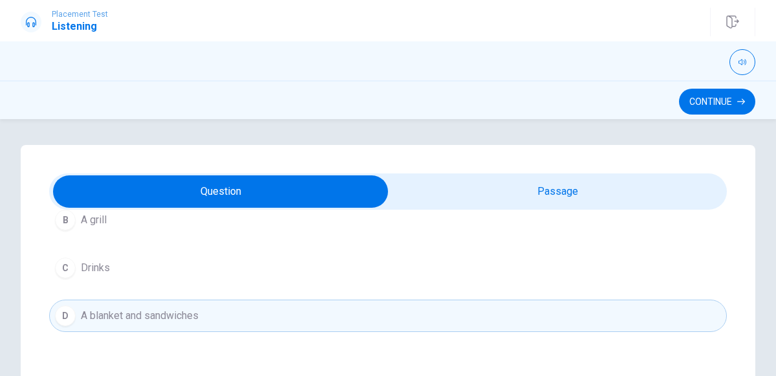
scroll to position [1037, 0]
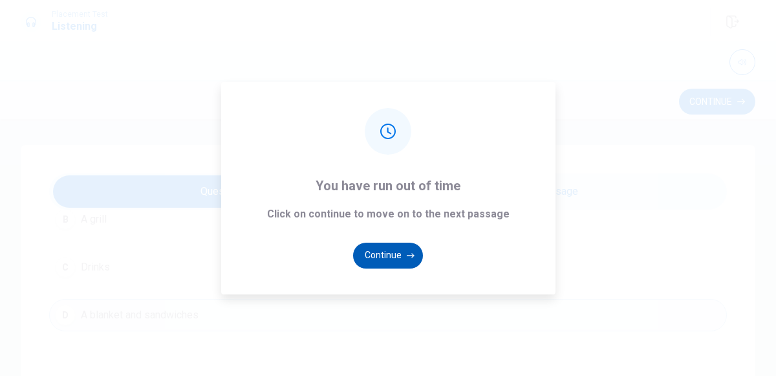
click at [407, 255] on icon "button" at bounding box center [411, 255] width 8 height 5
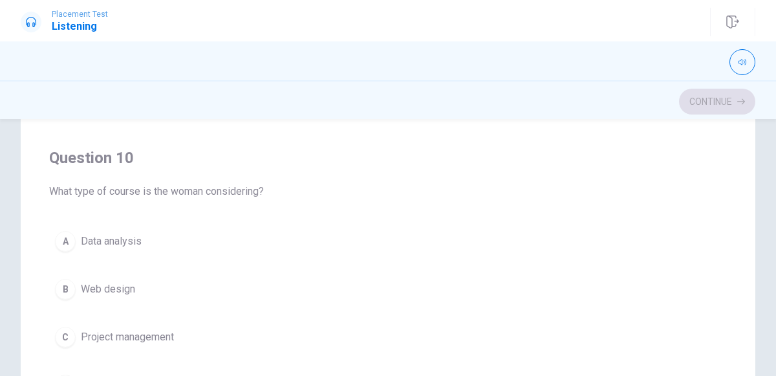
scroll to position [230, 0]
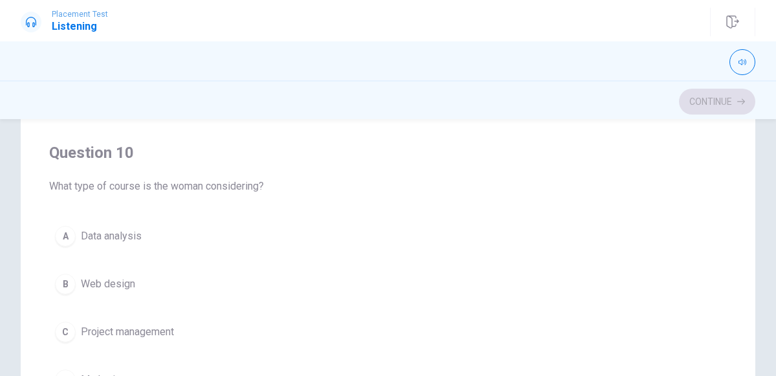
click at [226, 232] on button "A Data analysis" at bounding box center [388, 236] width 678 height 32
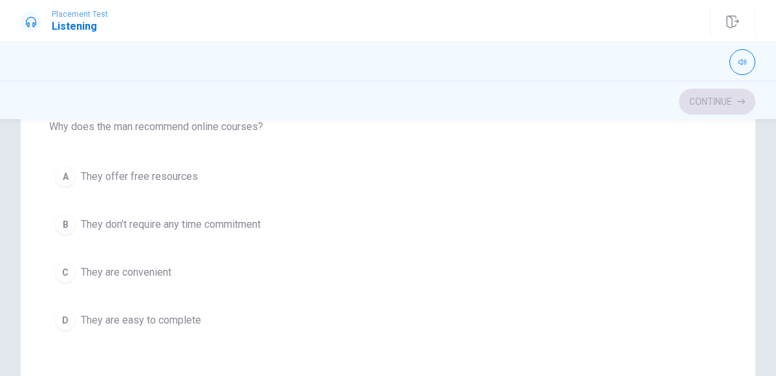
scroll to position [153, 0]
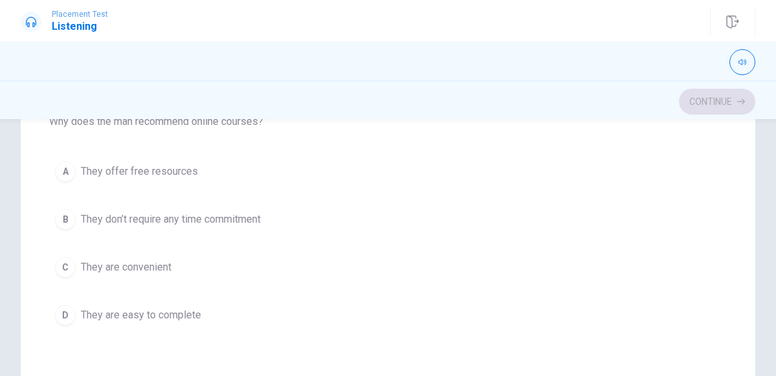
click at [248, 267] on button "C They are convenient" at bounding box center [388, 267] width 678 height 32
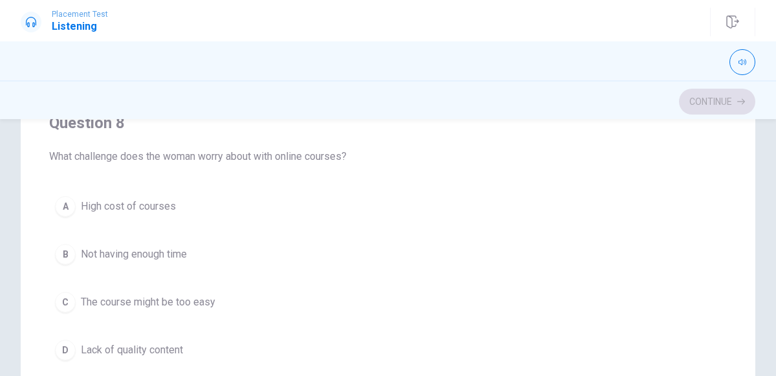
scroll to position [555, 0]
click at [211, 249] on button "B Not having enough time" at bounding box center [388, 253] width 678 height 32
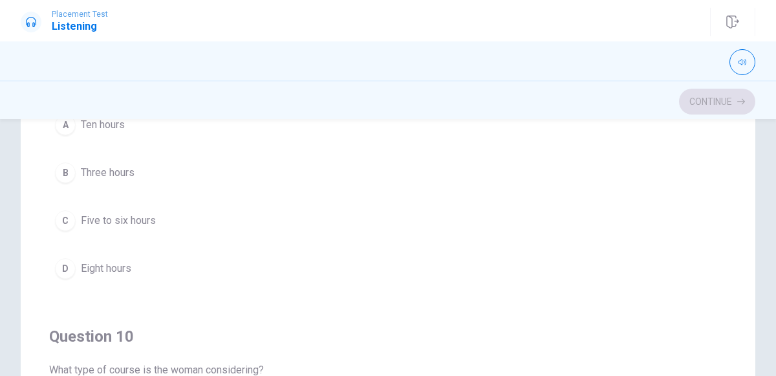
scroll to position [932, 0]
click at [191, 211] on button "C Five to six hours" at bounding box center [388, 220] width 678 height 32
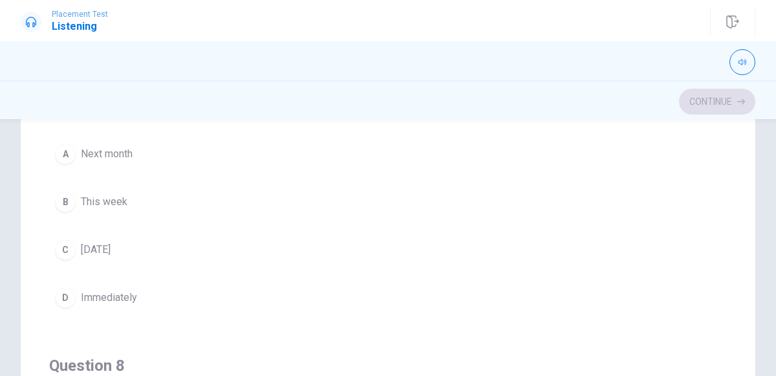
scroll to position [311, 0]
click at [191, 153] on button "A Next month" at bounding box center [388, 155] width 678 height 32
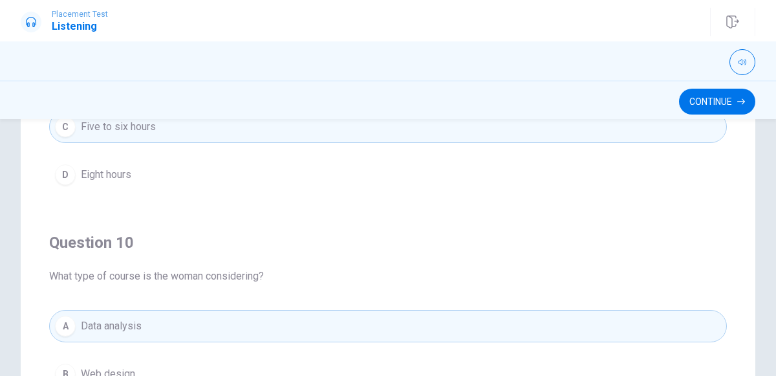
scroll to position [1037, 0]
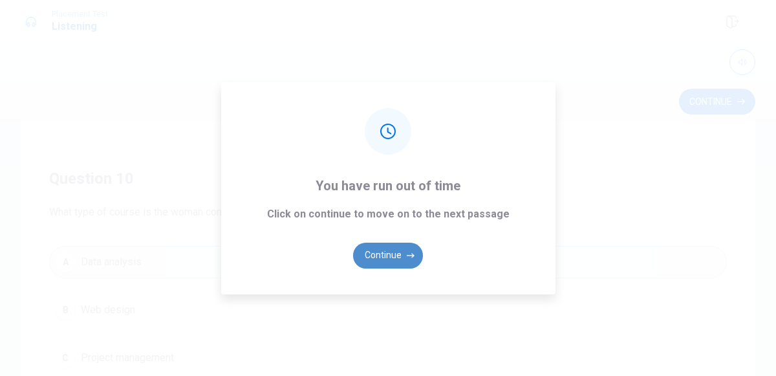
click at [407, 255] on icon "button" at bounding box center [411, 255] width 8 height 5
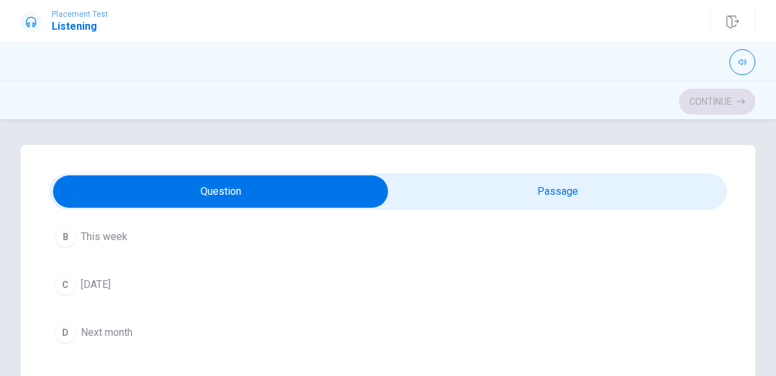
scroll to position [420, 0]
click at [133, 337] on span "Next month" at bounding box center [107, 342] width 52 height 16
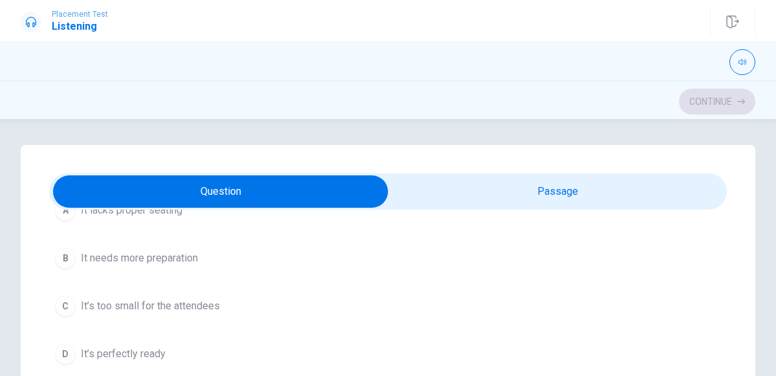
scroll to position [998, 0]
click at [162, 353] on span "It’s perfectly ready" at bounding box center [123, 355] width 85 height 16
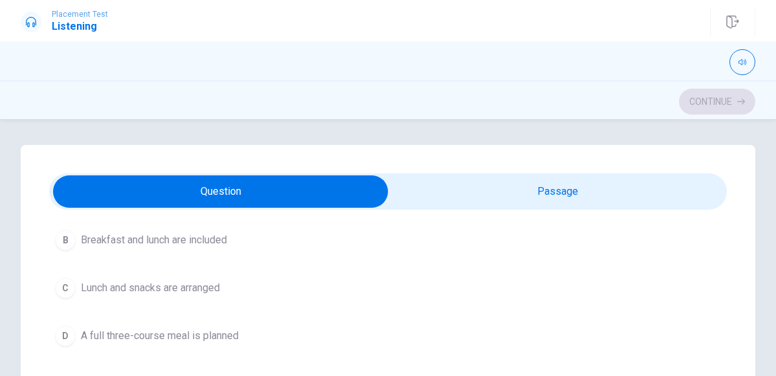
scroll to position [720, 0]
click at [236, 288] on button "C Lunch and snacks are arranged" at bounding box center [388, 290] width 678 height 32
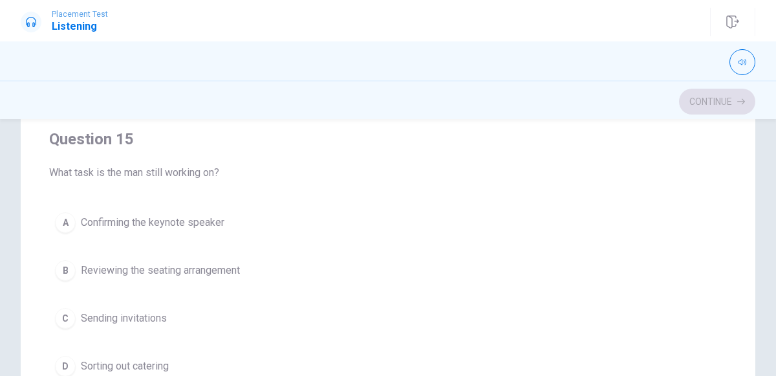
scroll to position [243, 0]
click at [252, 213] on button "A Confirming the keynote speaker" at bounding box center [388, 223] width 678 height 32
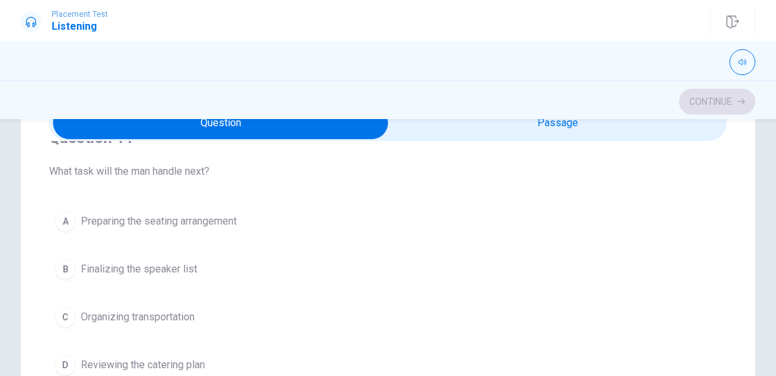
scroll to position [34, 0]
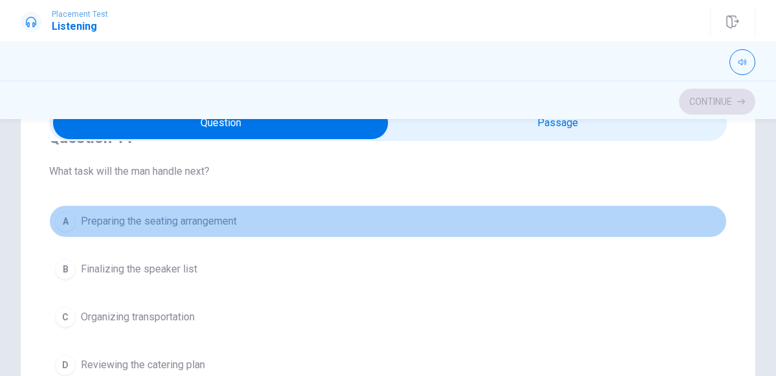
click at [288, 232] on button "A Preparing the seating arrangement" at bounding box center [388, 221] width 678 height 32
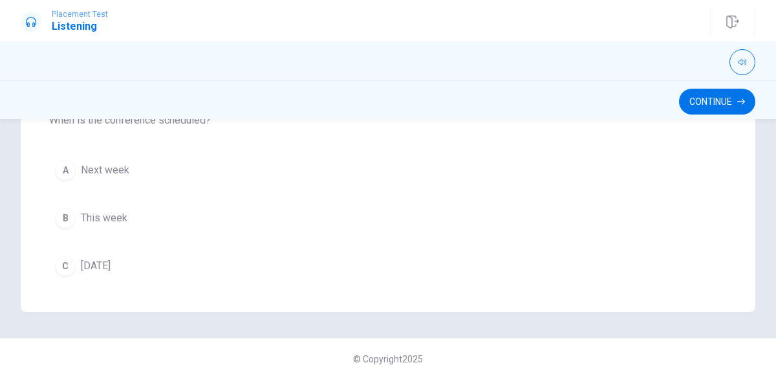
scroll to position [356, 0]
click at [747, 213] on div "Question 11 What task will the man handle next? A Preparing the seating arrange…" at bounding box center [388, 49] width 735 height 520
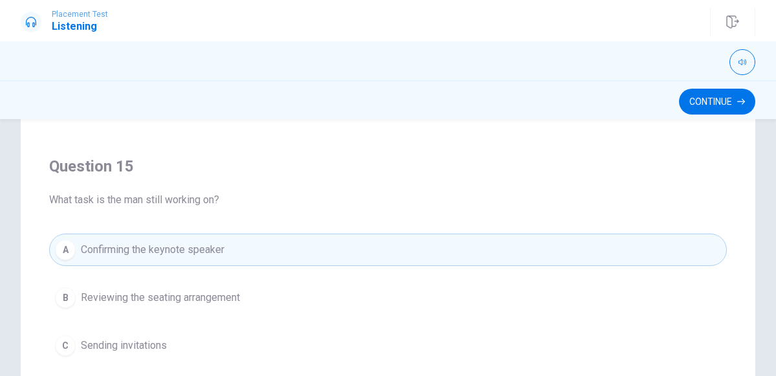
scroll to position [257, 0]
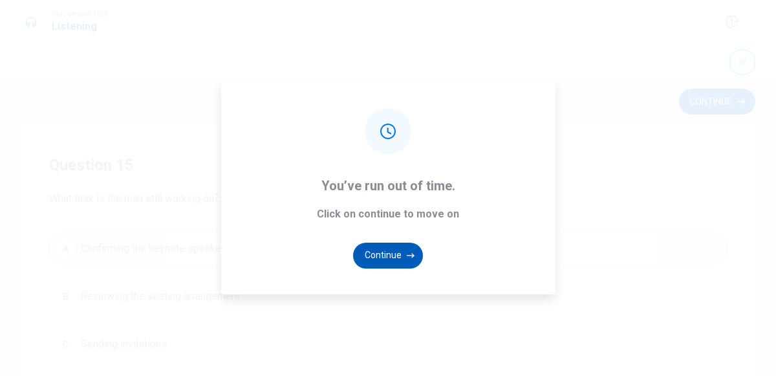
click at [409, 255] on icon "button" at bounding box center [411, 255] width 8 height 5
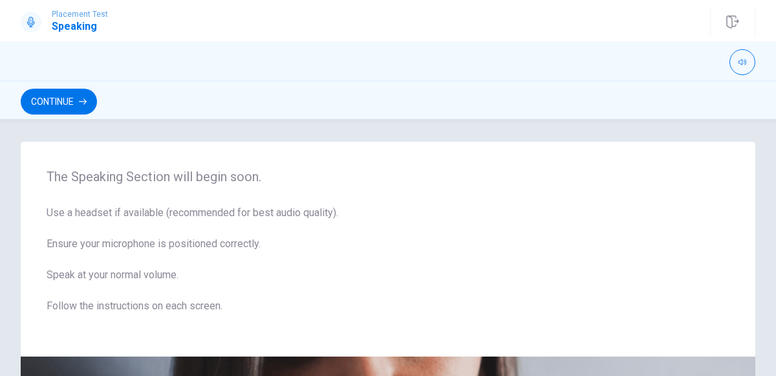
scroll to position [0, 0]
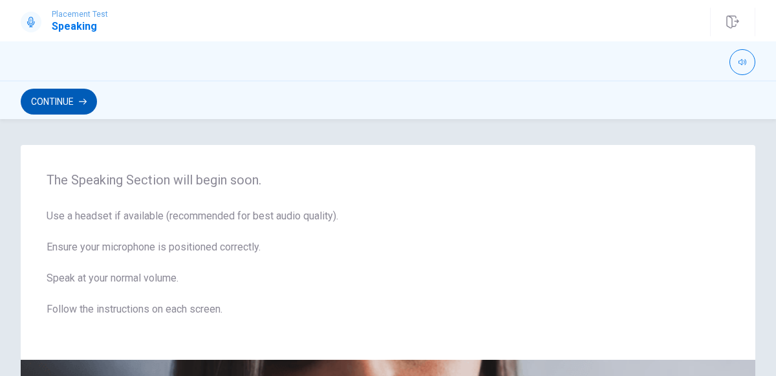
click at [65, 108] on button "Continue" at bounding box center [59, 102] width 76 height 26
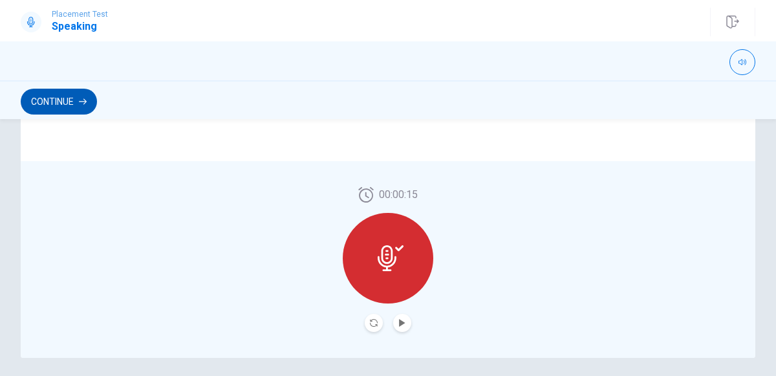
scroll to position [353, 0]
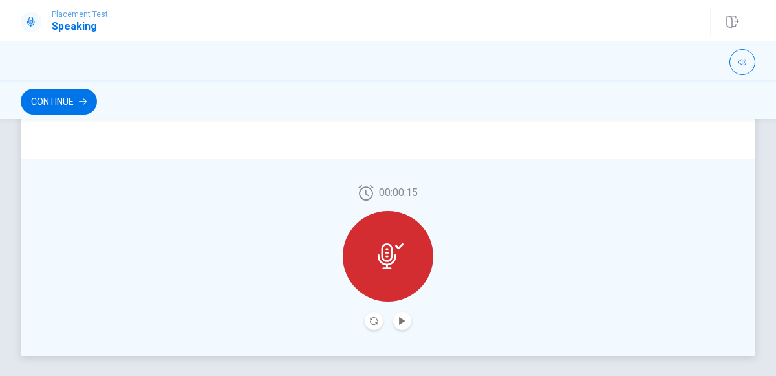
click at [400, 246] on icon at bounding box center [399, 246] width 8 height 6
click at [371, 323] on icon "Record Again" at bounding box center [374, 321] width 8 height 8
click at [402, 320] on icon "Play Audio" at bounding box center [402, 321] width 6 height 8
click at [403, 320] on icon "Pause Audio" at bounding box center [402, 321] width 6 height 8
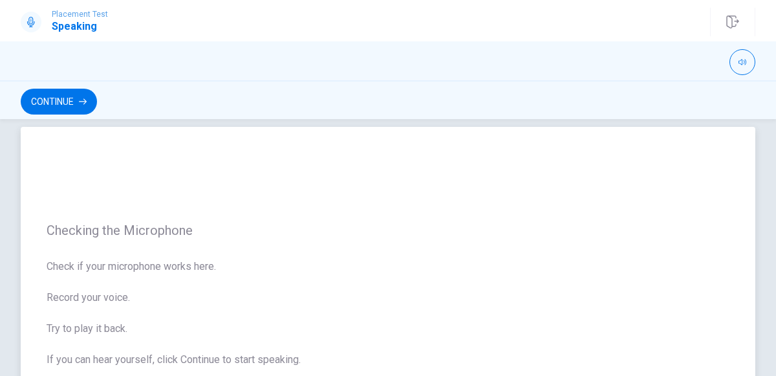
scroll to position [0, 0]
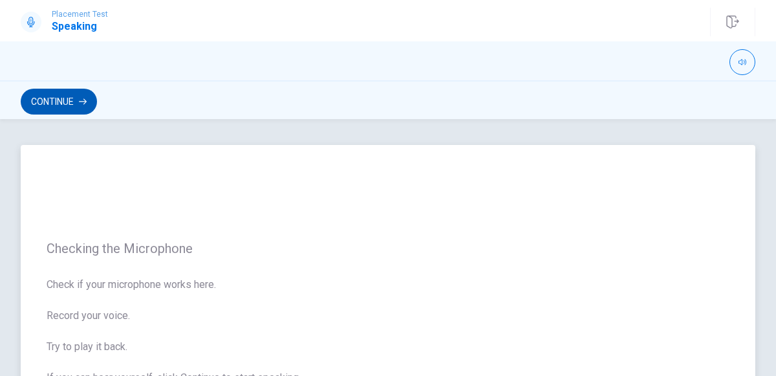
click at [84, 101] on icon "button" at bounding box center [83, 102] width 8 height 6
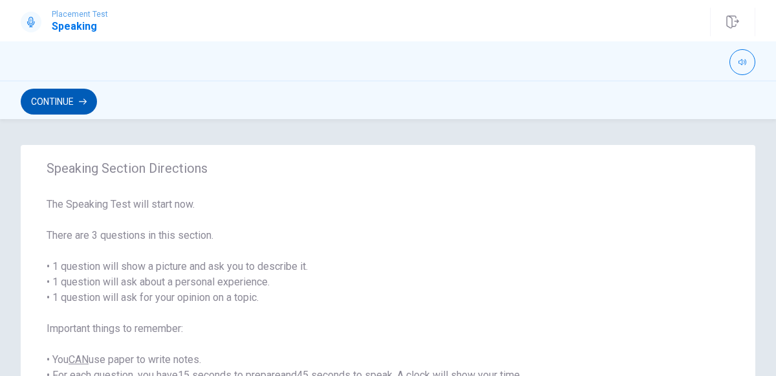
click at [69, 94] on button "Continue" at bounding box center [59, 102] width 76 height 26
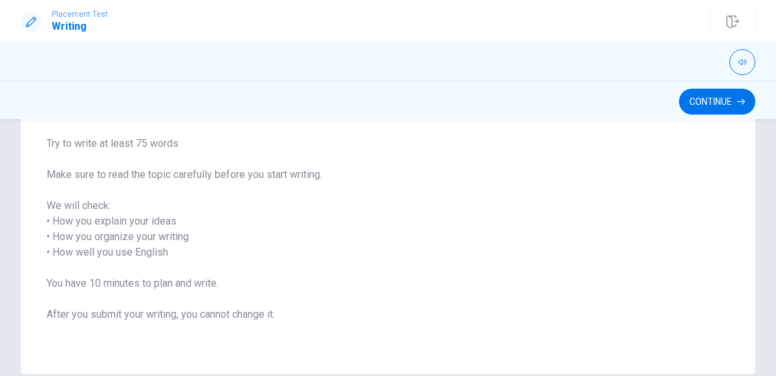
scroll to position [155, 0]
click at [571, 197] on span "Write about your opinion on a topic. Important things to remember: Try to write…" at bounding box center [388, 205] width 683 height 264
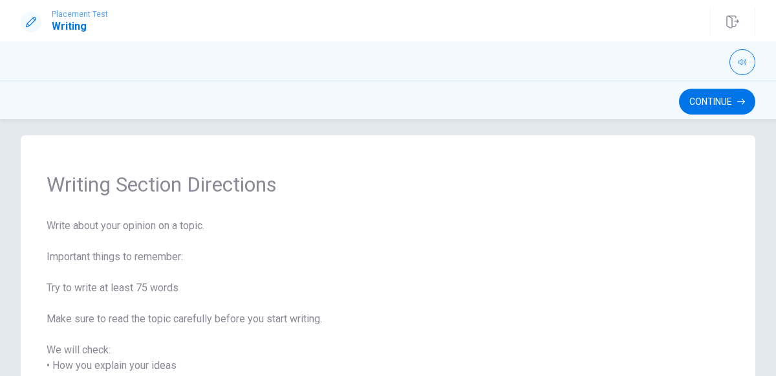
scroll to position [0, 0]
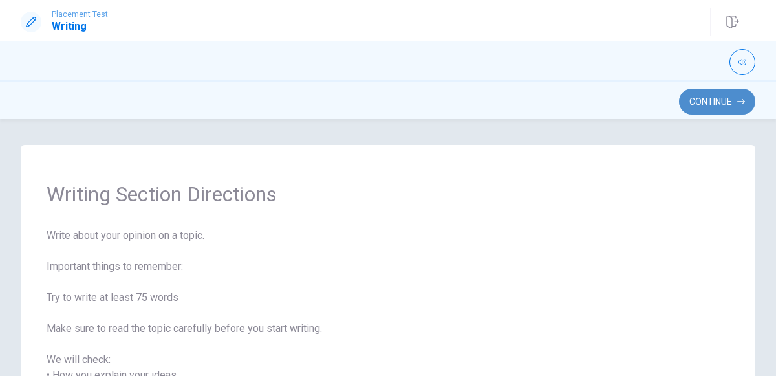
click at [711, 99] on button "Continue" at bounding box center [717, 102] width 76 height 26
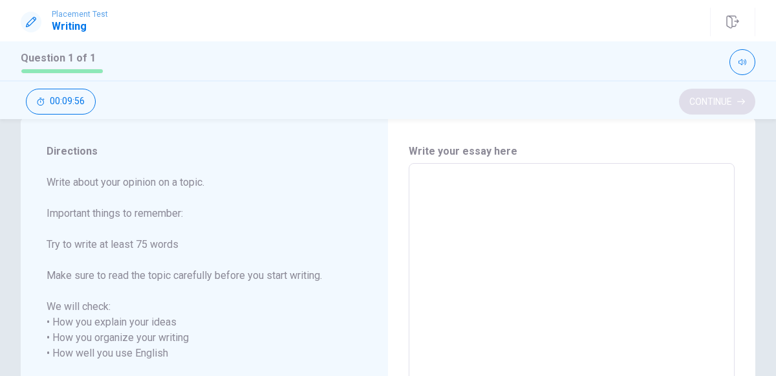
scroll to position [28, 0]
click at [440, 180] on textarea at bounding box center [572, 344] width 308 height 343
click at [447, 186] on textarea at bounding box center [572, 344] width 308 height 343
type textarea "i"
type textarea "x"
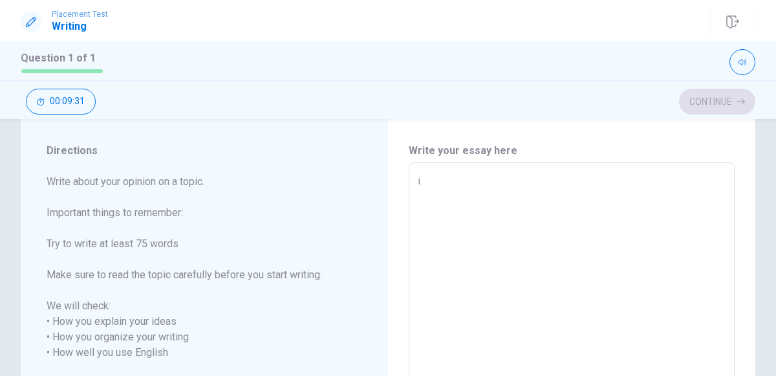
type textarea "i"
type textarea "x"
type textarea "i"
type textarea "x"
type textarea "I"
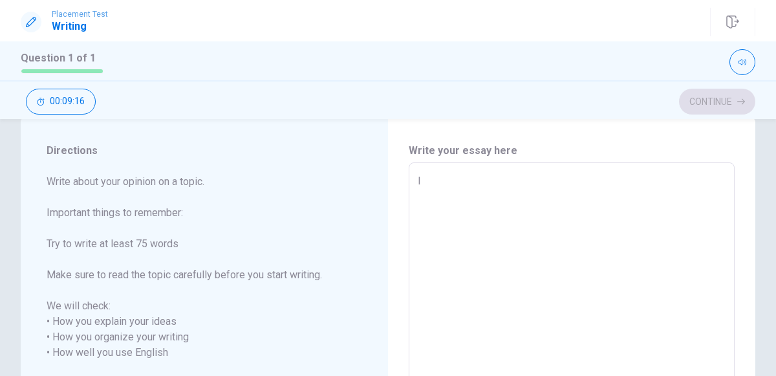
type textarea "x"
type textarea "I"
type textarea "x"
type textarea "I t"
type textarea "x"
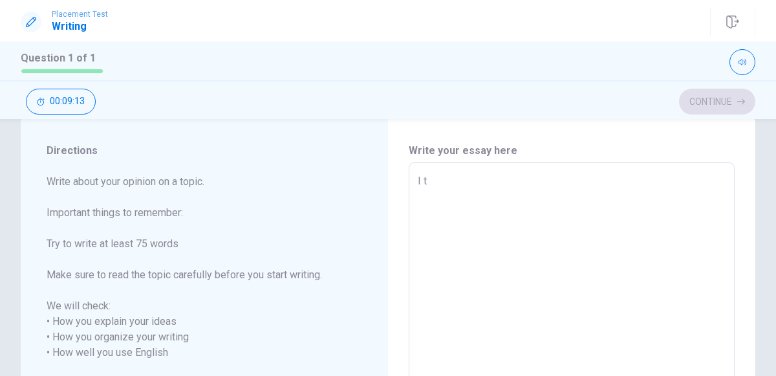
type textarea "I th"
type textarea "x"
type textarea "I thi"
type textarea "x"
type textarea "I thin"
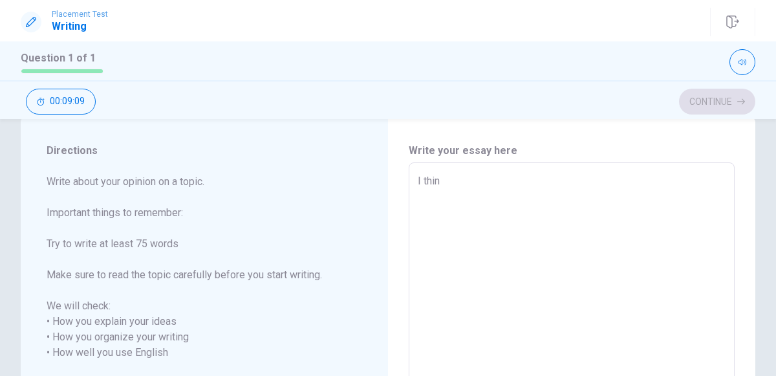
type textarea "x"
type textarea "I think"
type textarea "x"
type textarea "I think"
type textarea "x"
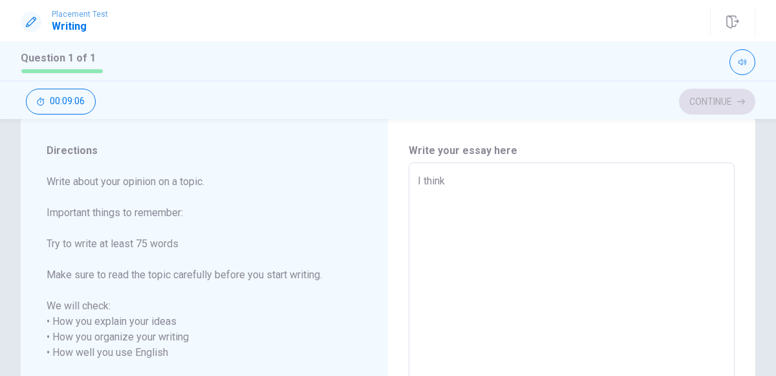
type textarea "I think t"
type textarea "x"
type textarea "I think th"
type textarea "x"
type textarea "I think tha"
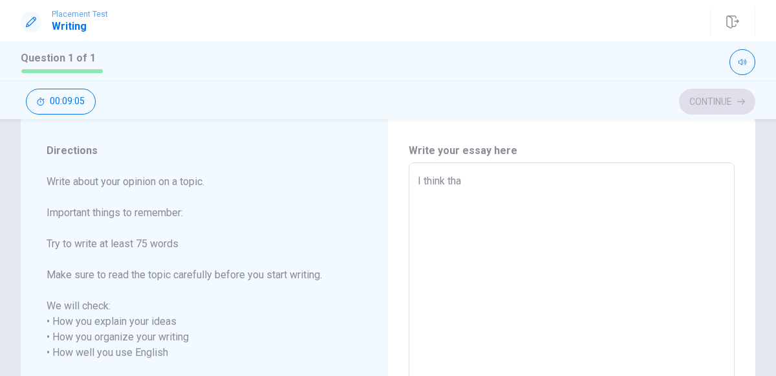
type textarea "x"
type textarea "I think that"
type textarea "x"
type textarea "I think that"
type textarea "x"
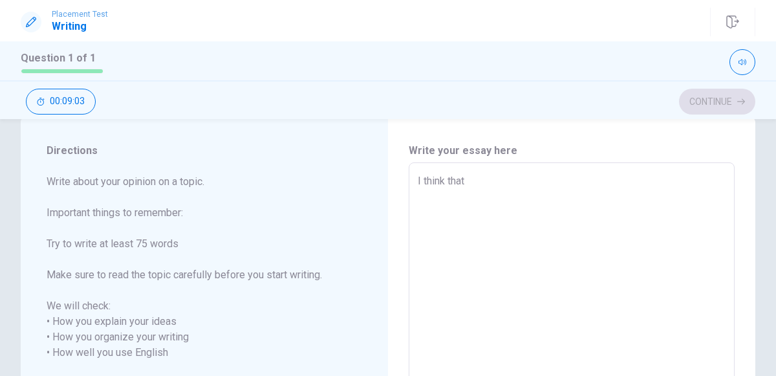
type textarea "I think that a"
type textarea "x"
type textarea "I think that an"
type textarea "x"
type textarea "I think that ani"
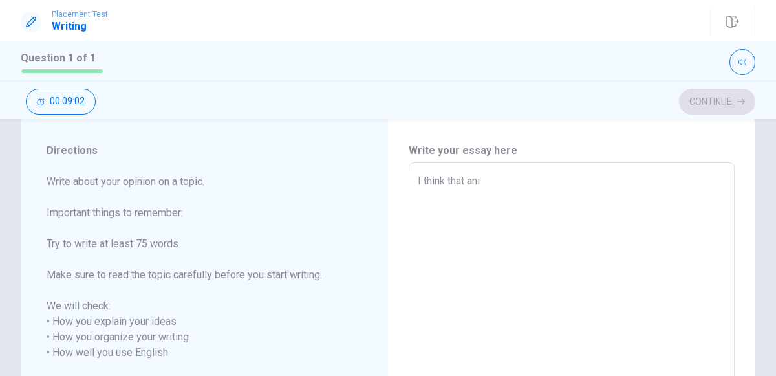
type textarea "x"
type textarea "I think that anim"
type textarea "x"
type textarea "I think that anima"
type textarea "x"
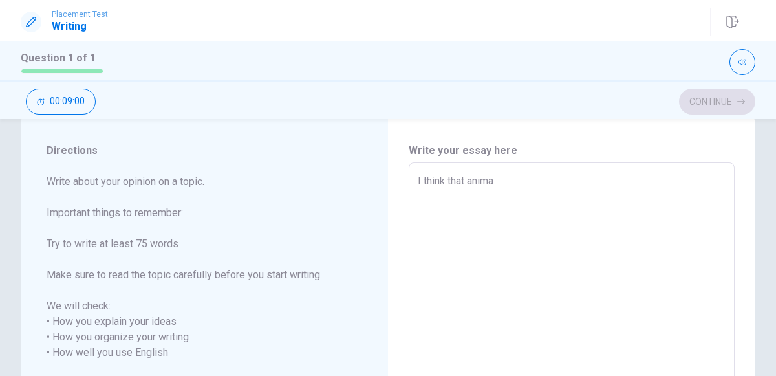
type textarea "I think that animal"
type textarea "x"
type textarea "I think that animals"
type textarea "x"
type textarea "I think that animals"
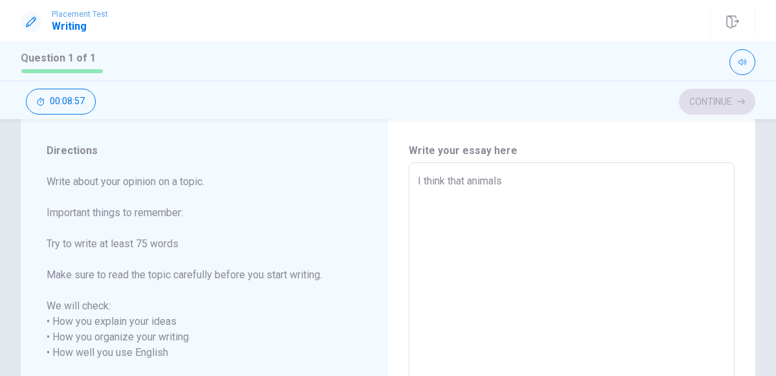
type textarea "x"
type textarea "I think that animals a"
type textarea "x"
type textarea "I think that animals ae"
type textarea "x"
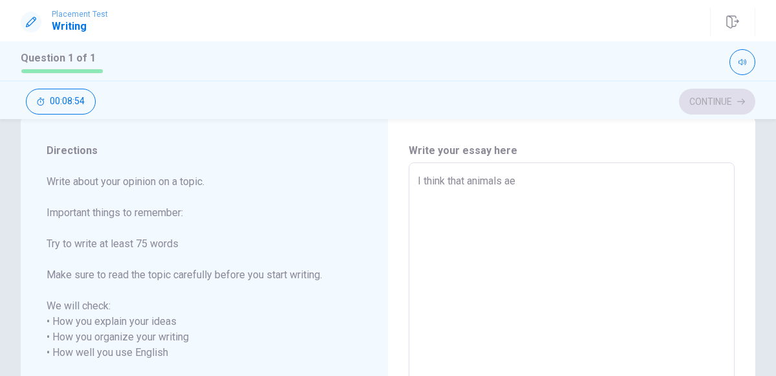
type textarea "I think that animals a"
type textarea "x"
type textarea "I think that animals ar"
type textarea "x"
type textarea "I think that animals are"
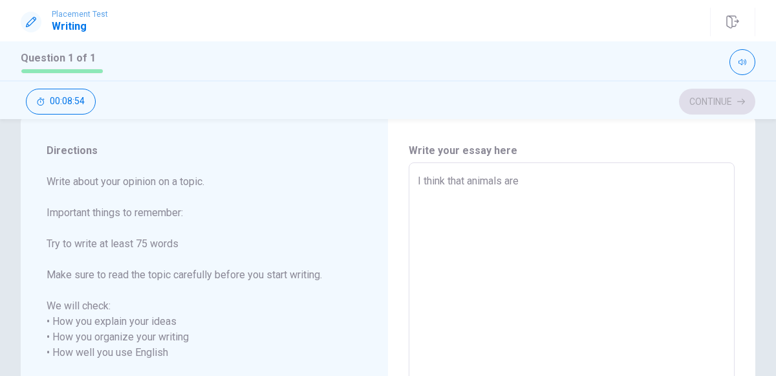
type textarea "x"
type textarea "I think that animals are"
type textarea "x"
type textarea "I think that animals are i"
type textarea "x"
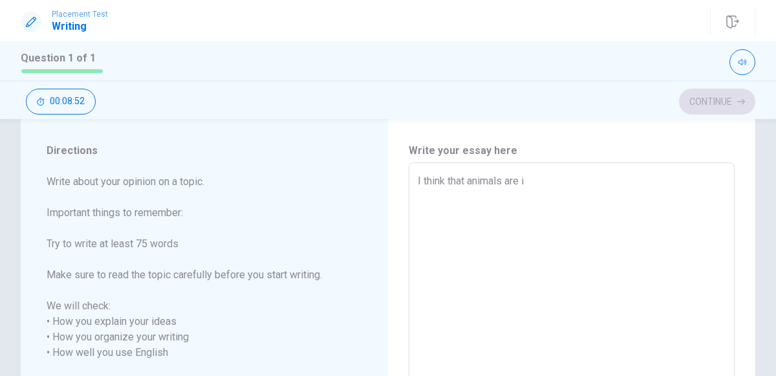
type textarea "I think that animals are im"
type textarea "x"
type textarea "I think that animals are imp"
type textarea "x"
type textarea "I think that animals are impo"
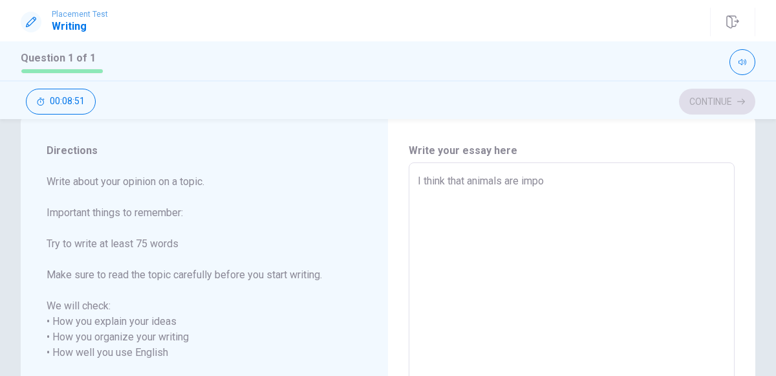
type textarea "x"
type textarea "I think that animals are impor"
type textarea "x"
type textarea "I think that animals are import"
type textarea "x"
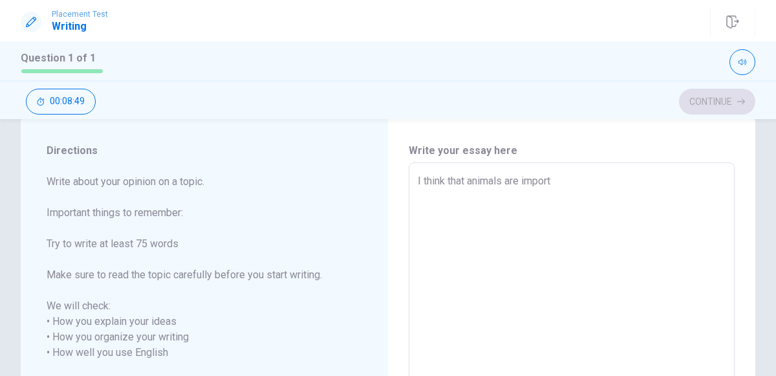
type textarea "I think that animals are importa"
type textarea "x"
type textarea "I think that animals are importan"
type textarea "x"
type textarea "I think that animals are important"
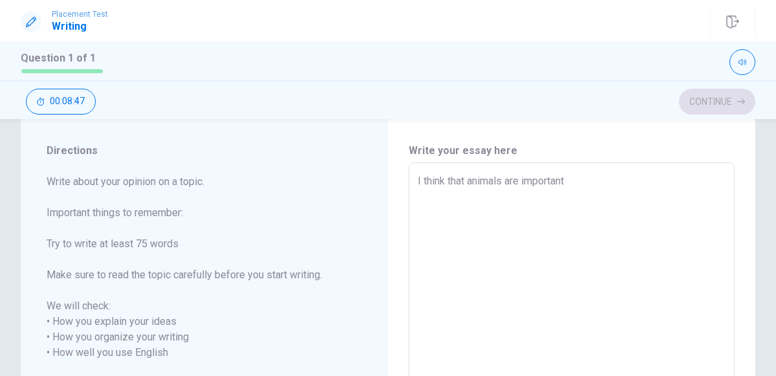
type textarea "x"
type textarea "I think that animals are important"
type textarea "x"
type textarea "I think that animals are important t"
type textarea "x"
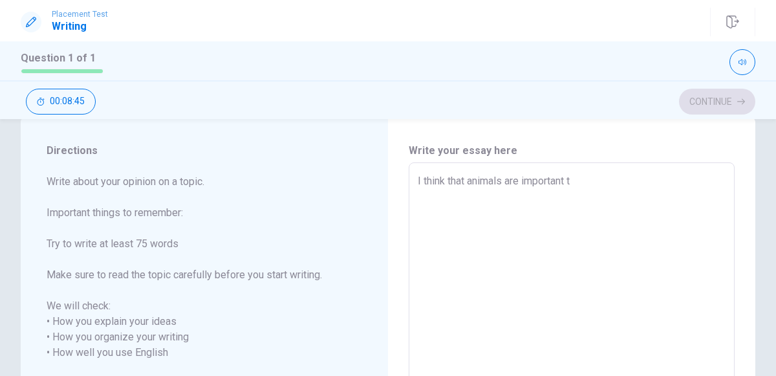
type textarea "I think that animals are important to"
type textarea "x"
type textarea "I think that animals are important to"
type textarea "x"
type textarea "I think that animals are important to t"
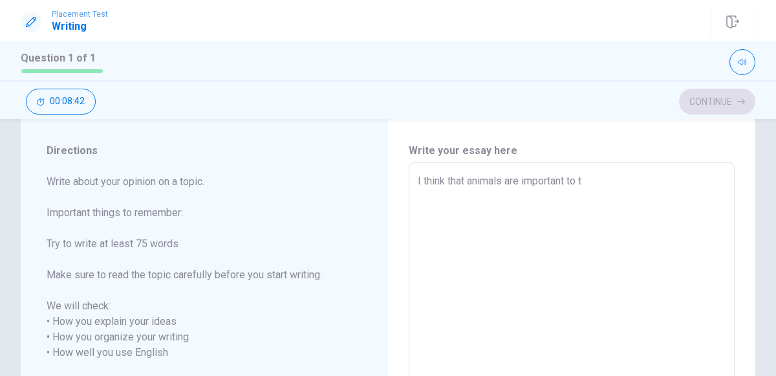
type textarea "x"
type textarea "I think that animals are important to th"
type textarea "x"
type textarea "I think that animals are important to the"
type textarea "x"
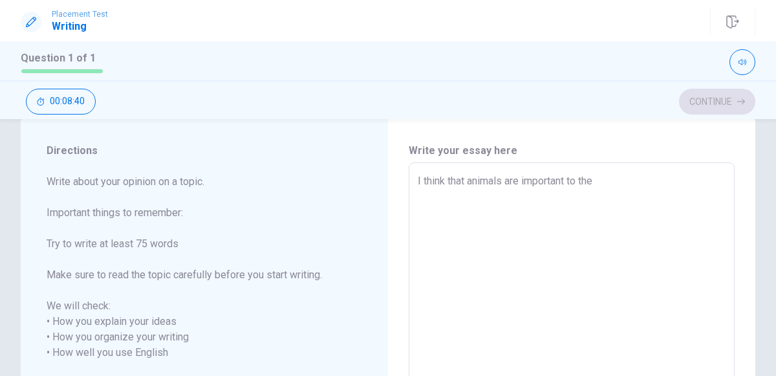
type textarea "I think that animals are important to the"
type textarea "x"
type textarea "I think that animals are important to the w"
type textarea "x"
type textarea "I think that animals are important to the wo"
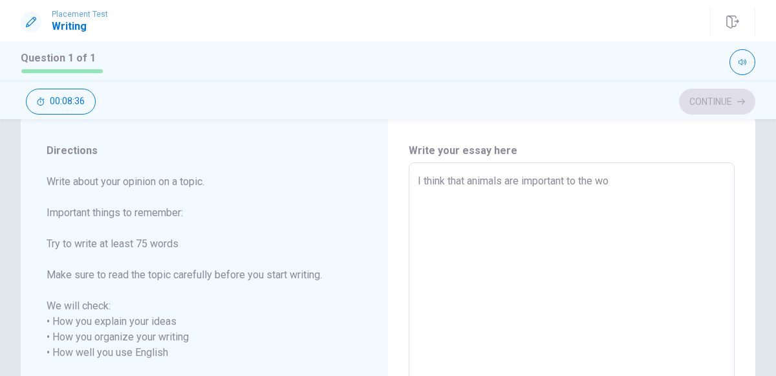
type textarea "x"
type textarea "I think that animals are important to the wor"
type textarea "x"
type textarea "I think that animals are important to the worl"
type textarea "x"
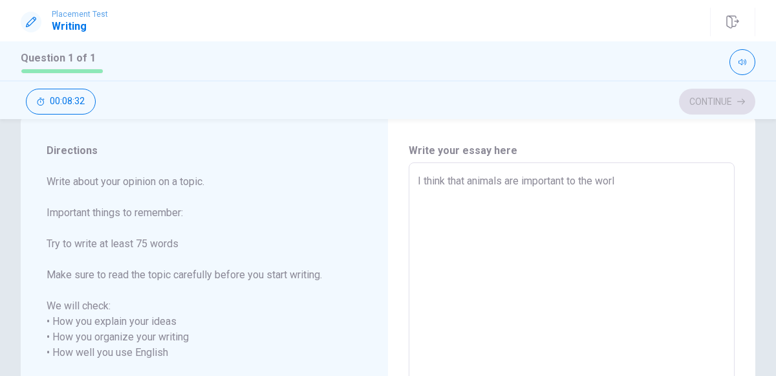
type textarea "I think that animals are important to the world"
type textarea "x"
type textarea "I think that animals are important to the world"
type textarea "x"
type textarea "I think that animals are important to the world b"
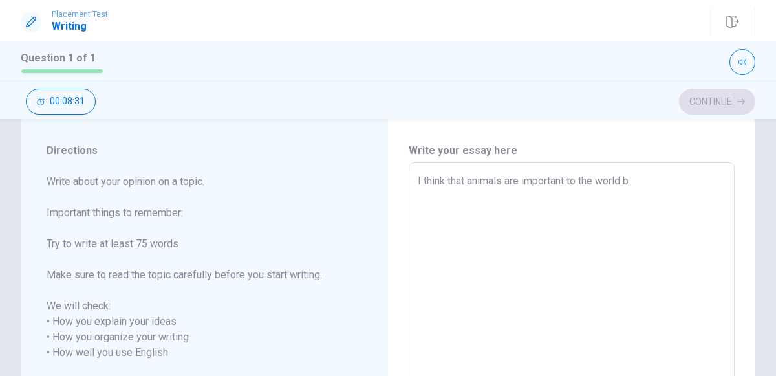
type textarea "x"
type textarea "I think that animals are important to the world be"
type textarea "x"
type textarea "I think that animals are important to the world bec"
type textarea "x"
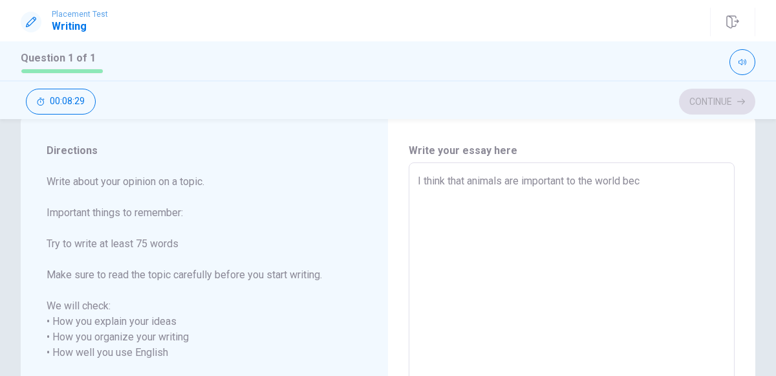
type textarea "I think that animals are important to the world beca"
type textarea "x"
type textarea "I think that animals are important to the world becau"
type textarea "x"
type textarea "I think that animals are important to the world becaus"
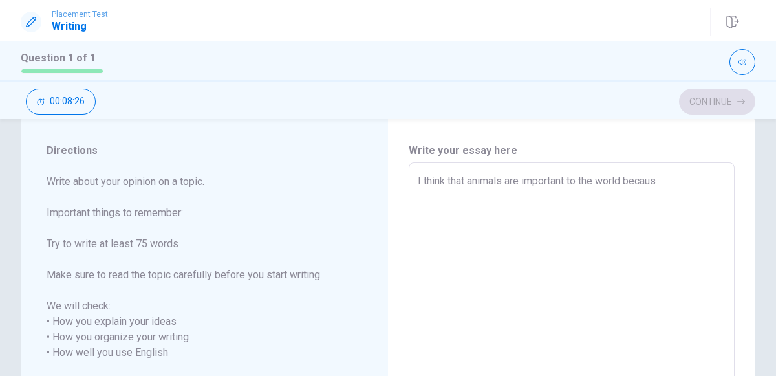
type textarea "x"
type textarea "I think that animals are important to the world because"
type textarea "x"
type textarea "I think that animals are important to the world because"
type textarea "x"
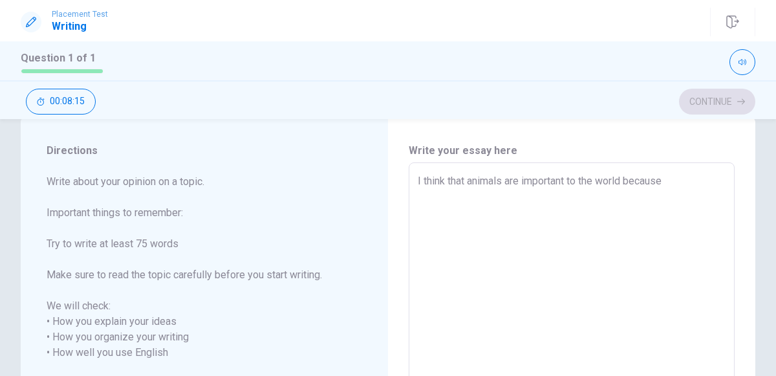
type textarea "I think that animals are important to the world because t"
type textarea "x"
type textarea "I think that animals are important to the world because th"
type textarea "x"
type textarea "I think that animals are important to the world because the"
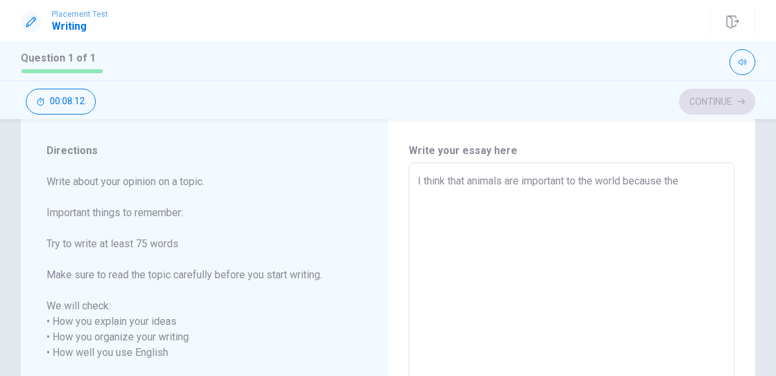
type textarea "x"
type textarea "I think that animals are important to the world because they"
type textarea "x"
type textarea "I think that animals are important to the world because they"
type textarea "x"
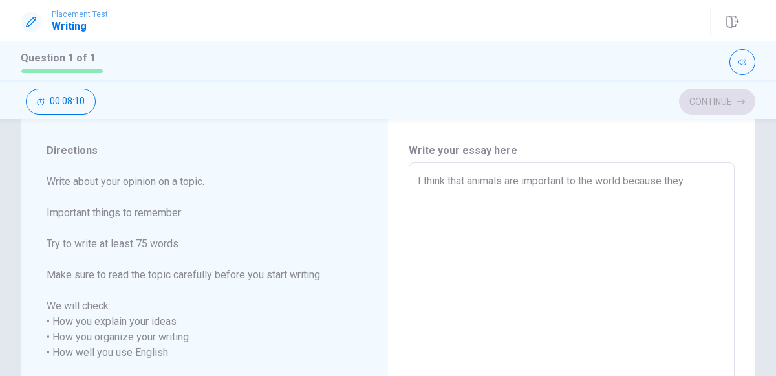
type textarea "I think that animals are important to the world because they d"
type textarea "x"
type textarea "I think that animals are important to the world because they do"
type textarea "x"
type textarea "I think that animals are important to the world because they do"
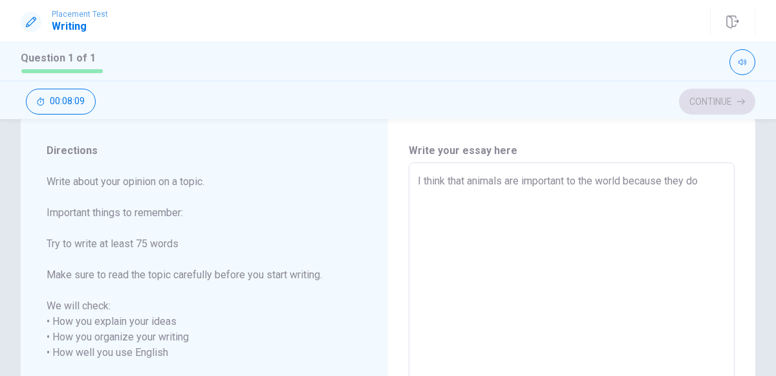
type textarea "x"
type textarea "I think that animals are important to the world because they do m"
type textarea "x"
type textarea "I think that animals are important to the world because they do ma"
type textarea "x"
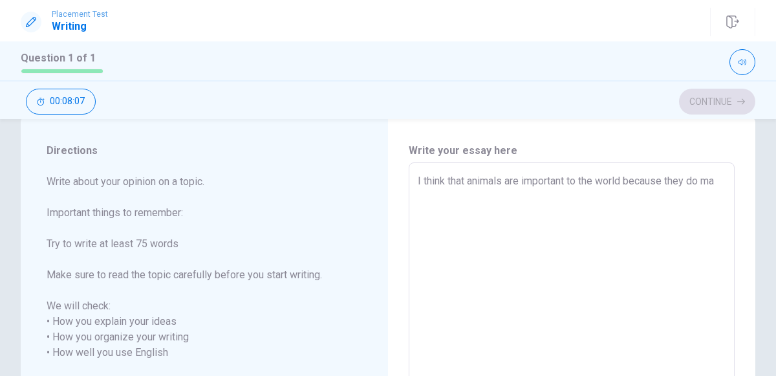
type textarea "I think that animals are important to the world because they do man"
type textarea "x"
type textarea "I think that animals are important to the world because they do many"
type textarea "x"
type textarea "I think that animals are important to the world because they do many"
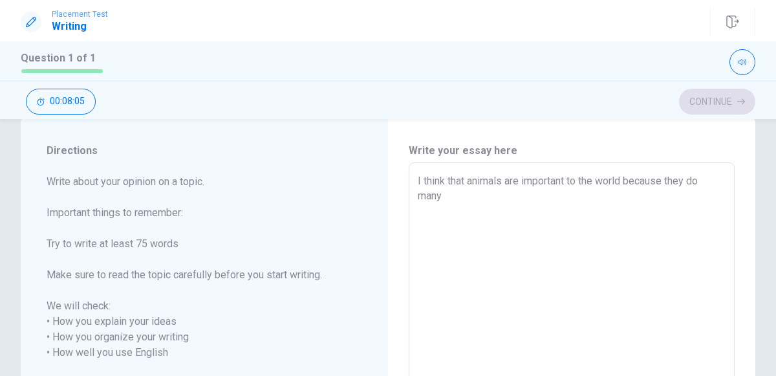
type textarea "x"
type textarea "I think that animals are important to the world because they do many f"
type textarea "x"
type textarea "I think that animals are important to the world because they do many fu"
type textarea "x"
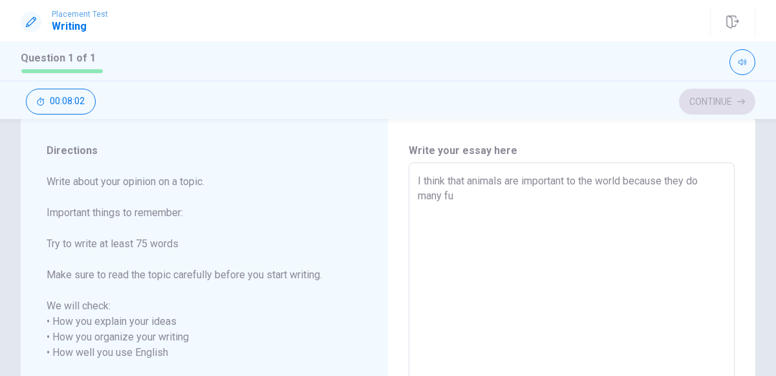
type textarea "I think that animals are important to the world because they do many fun"
type textarea "x"
type textarea "I think that animals are important to the world because they do many func"
type textarea "x"
type textarea "I think that animals are important to the world because they do many funct"
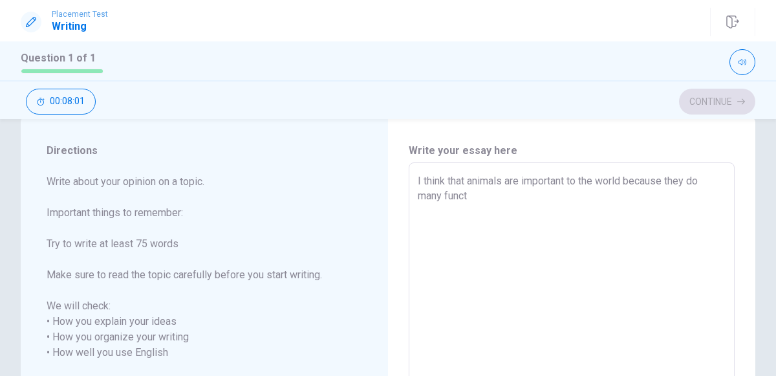
type textarea "x"
type textarea "I think that animals are important to the world because they do many functi"
type textarea "x"
type textarea "I think that animals are important to the world because they do many functio"
type textarea "x"
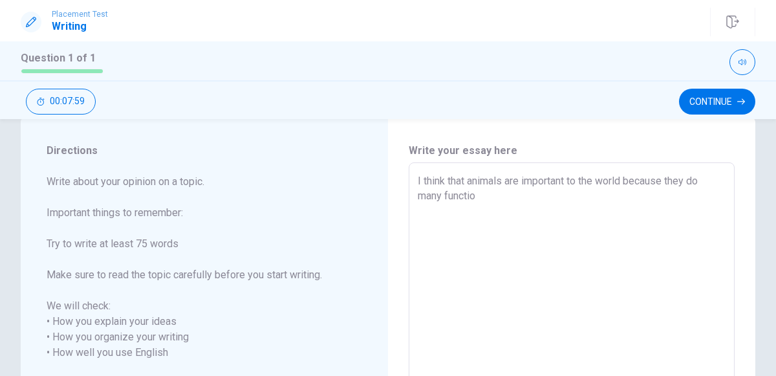
type textarea "I think that animals are important to the world because they do many function"
type textarea "x"
type textarea "I think that animals are important to the world because they do many functions"
type textarea "x"
type textarea "I think that animals are important to the world because they do many functions"
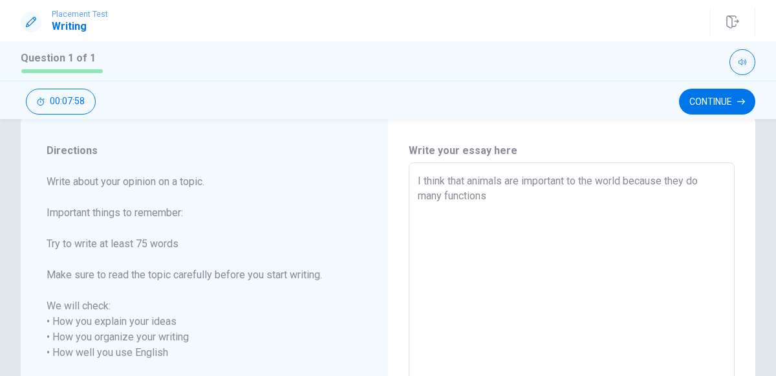
type textarea "x"
type textarea "I think that animals are important to the world because they do many functions i"
type textarea "x"
type textarea "I think that animals are important to the world because they do many functions …"
type textarea "x"
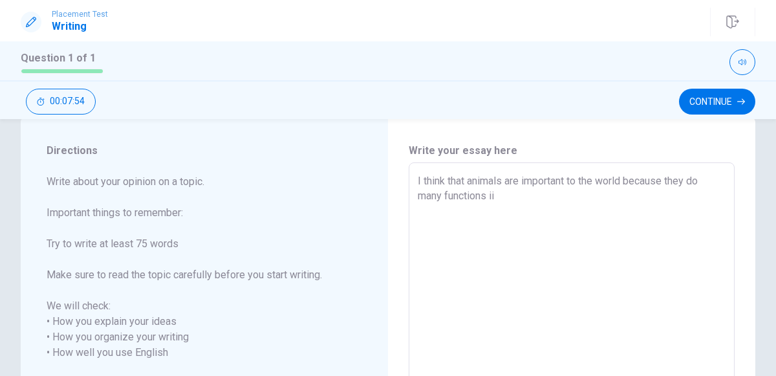
type textarea "I think that animals are important to the world because they do many functions i"
type textarea "x"
type textarea "I think that animals are important to the world because they do many functions …"
type textarea "x"
type textarea "I think that animals are important to the world because they do many functions …"
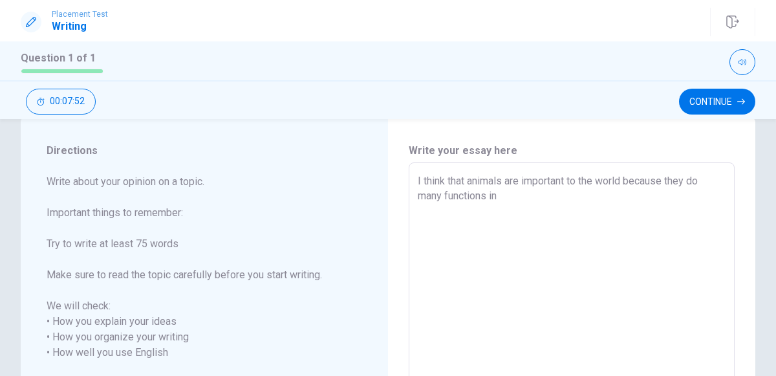
type textarea "x"
type textarea "I think that animals are important to the world because they do many functions …"
type textarea "x"
type textarea "I think that animals are important to the world because they do many functions …"
type textarea "x"
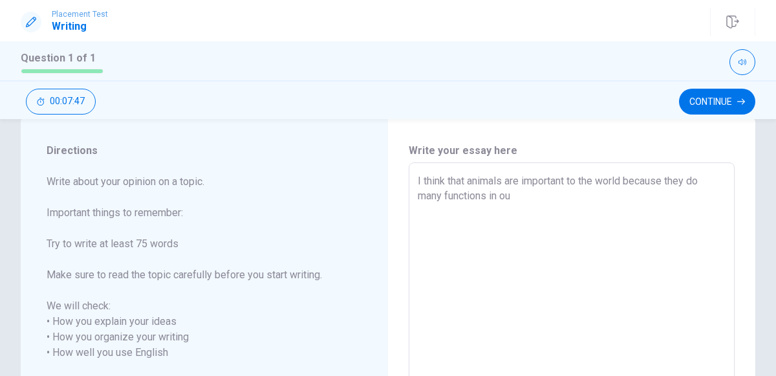
type textarea "I think that animals are important to the world because they do many functions …"
type textarea "x"
type textarea "I think that animals are important to the world because they do many functions …"
type textarea "x"
type textarea "I think that animals are important to the world because they do many functions …"
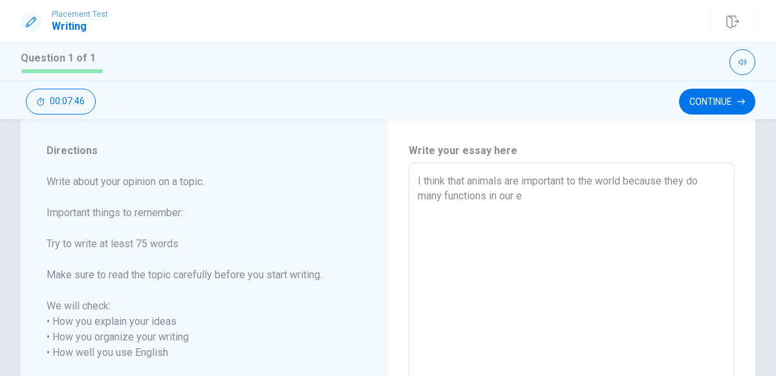
type textarea "x"
type textarea "I think that animals are important to the world because they do many functions …"
type textarea "x"
type textarea "I think that animals are important to the world because they do many functions …"
type textarea "x"
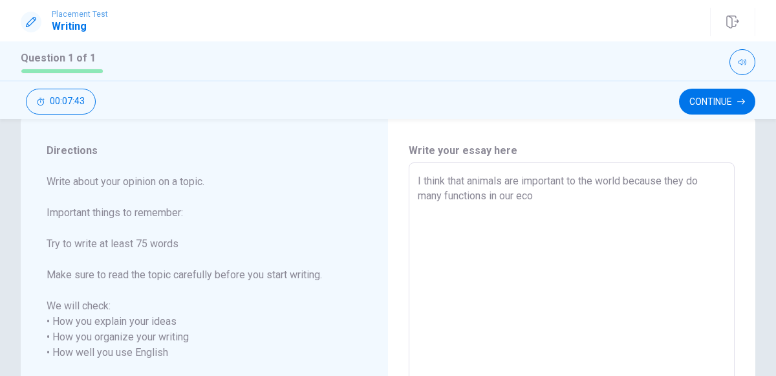
type textarea "I think that animals are important to the world because they do many functions …"
type textarea "x"
type textarea "I think that animals are important to the world because they do many functions …"
type textarea "x"
type textarea "I think that animals are important to the world because they do many functions …"
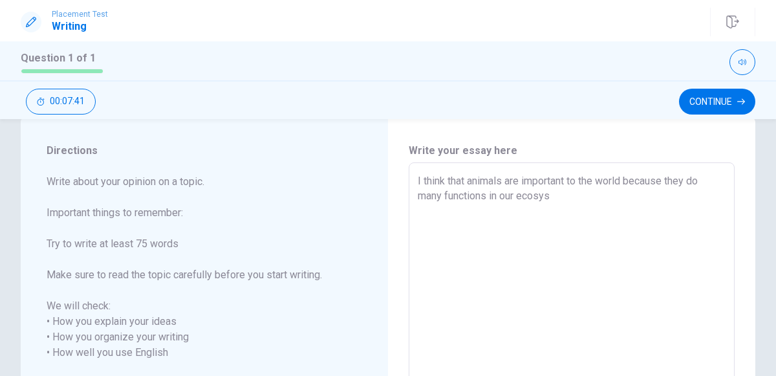
type textarea "x"
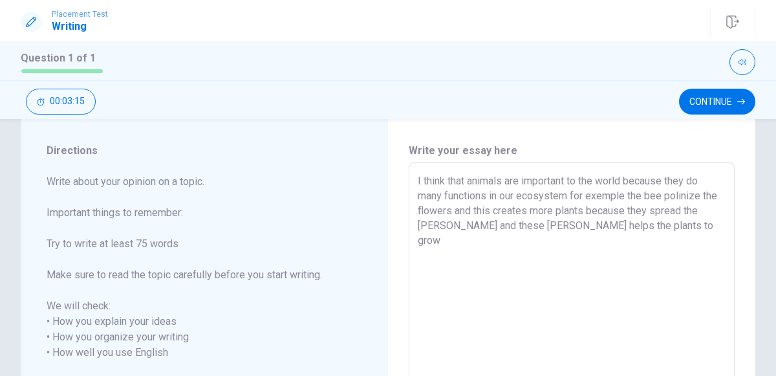
click at [440, 252] on textarea "I think that animals are important to the world because they do many functions …" at bounding box center [572, 344] width 308 height 343
click at [634, 231] on textarea "I think that animals are important to the world because they do many functions …" at bounding box center [572, 344] width 308 height 343
click at [433, 260] on textarea "I think that animals are important to the world because they do many functions …" at bounding box center [572, 344] width 308 height 343
click at [638, 231] on textarea "I think that animals are important to the world because they do many functions …" at bounding box center [572, 344] width 308 height 343
click at [447, 259] on textarea "I think that animals are important to the world because they do many functions …" at bounding box center [572, 344] width 308 height 343
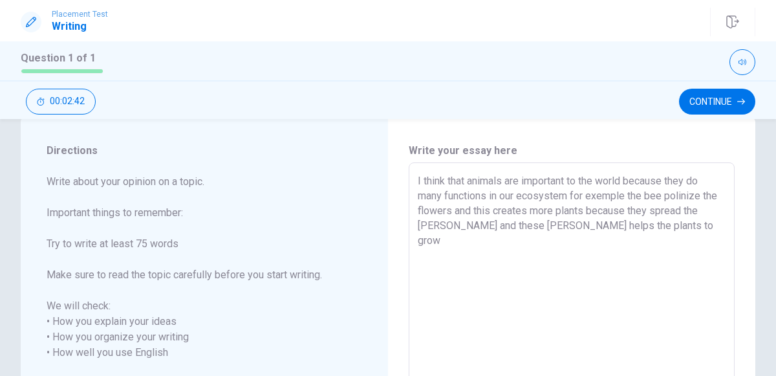
click at [638, 231] on textarea "I think that animals are important to the world because they do many functions …" at bounding box center [572, 344] width 308 height 343
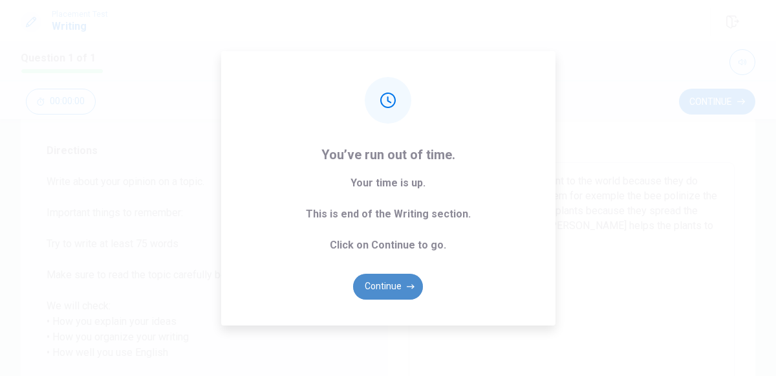
click at [401, 278] on button "Continue" at bounding box center [388, 287] width 70 height 26
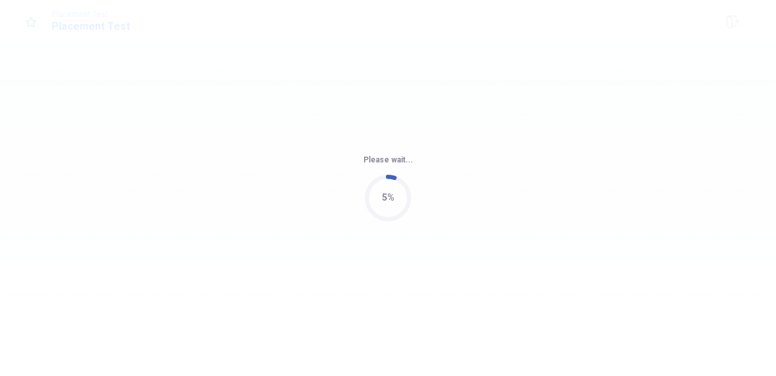
scroll to position [0, 0]
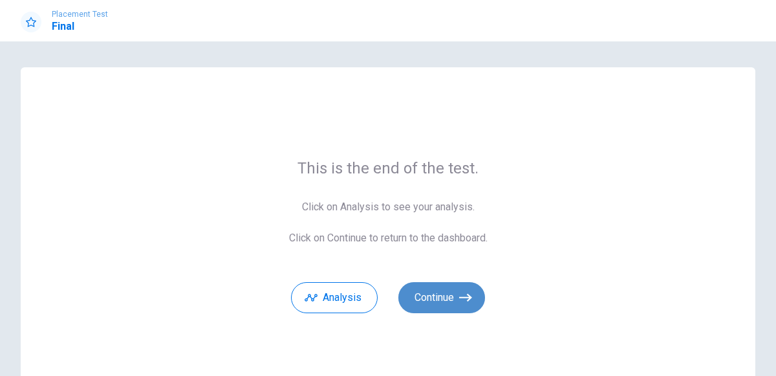
click at [440, 289] on button "Continue" at bounding box center [441, 297] width 87 height 31
